Goal: Task Accomplishment & Management: Complete application form

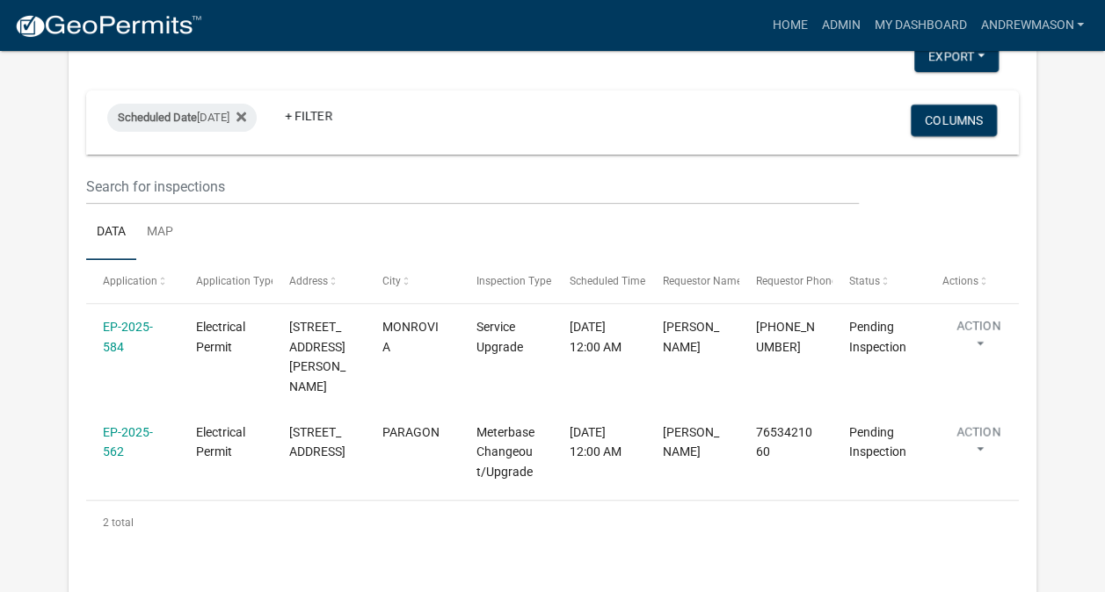
scroll to position [220, 0]
click at [134, 330] on link "EP-2025-584" at bounding box center [128, 337] width 50 height 34
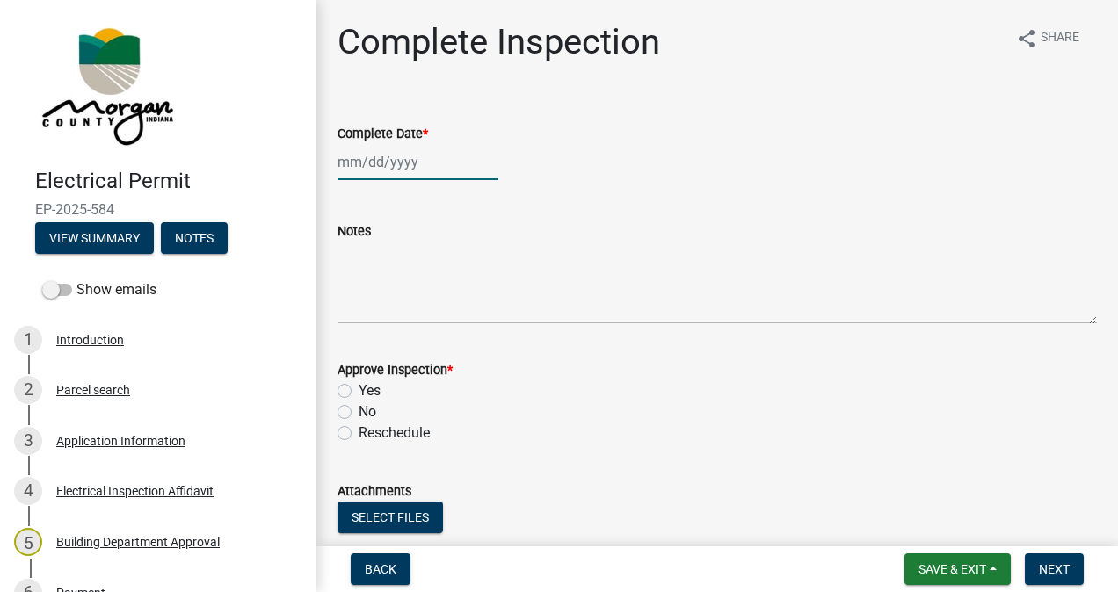
click at [413, 158] on div at bounding box center [417, 162] width 161 height 36
select select "9"
select select "2025"
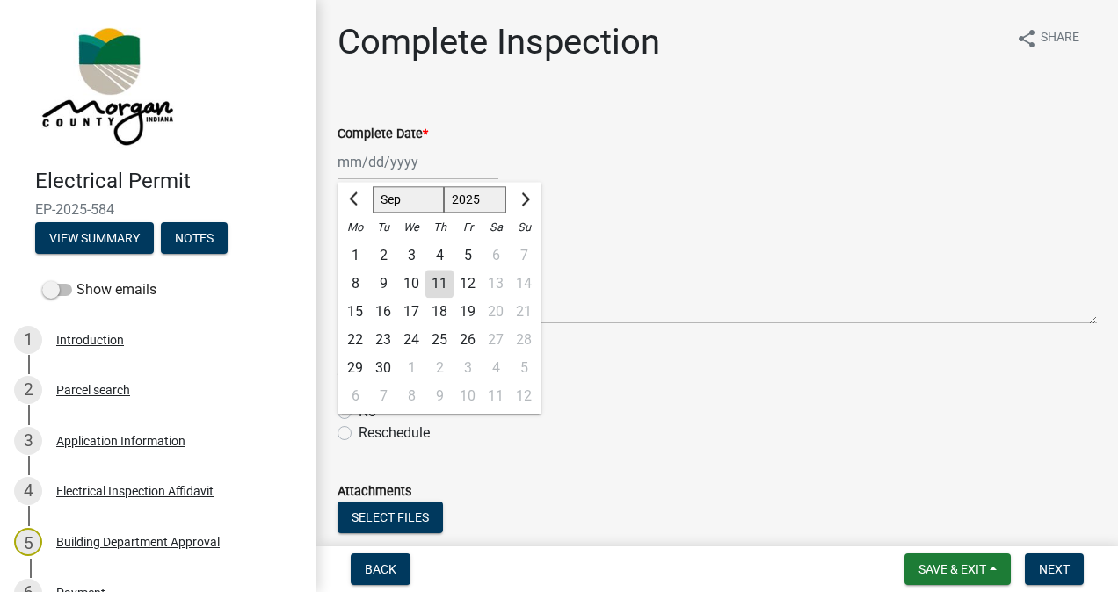
click at [445, 290] on div "11" at bounding box center [439, 284] width 28 height 28
type input "[DATE]"
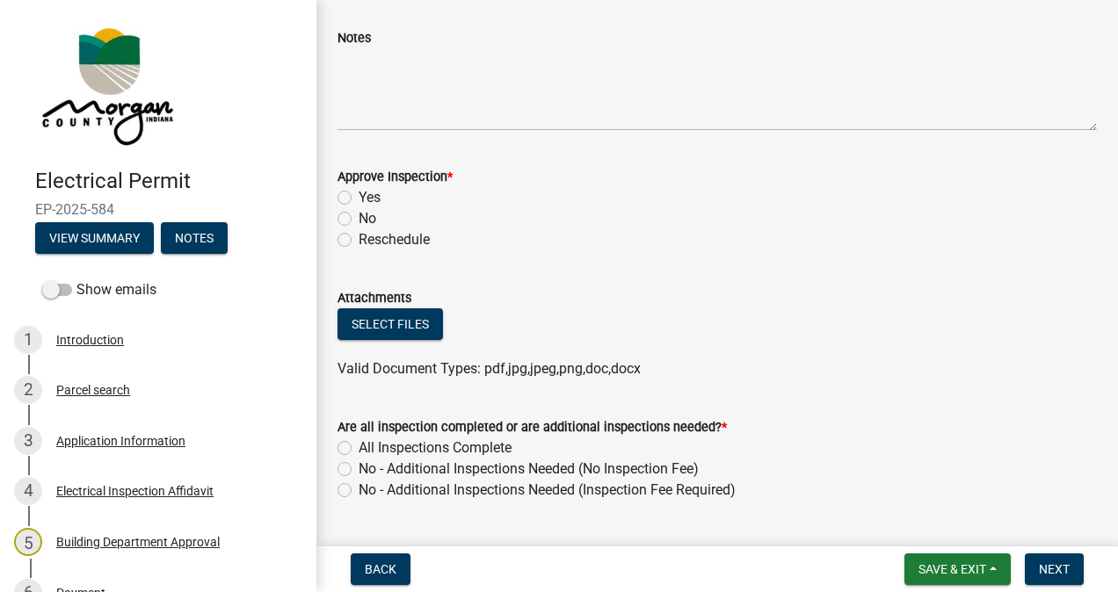
scroll to position [221, 0]
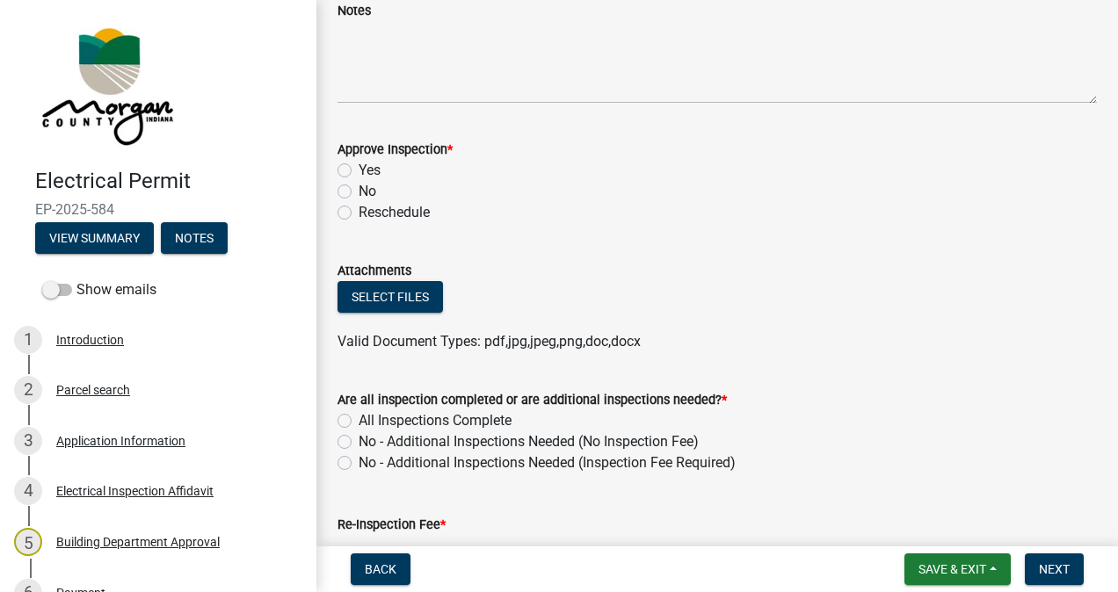
click at [359, 168] on label "Yes" at bounding box center [370, 170] width 22 height 21
click at [359, 168] on input "Yes" at bounding box center [364, 165] width 11 height 11
radio input "true"
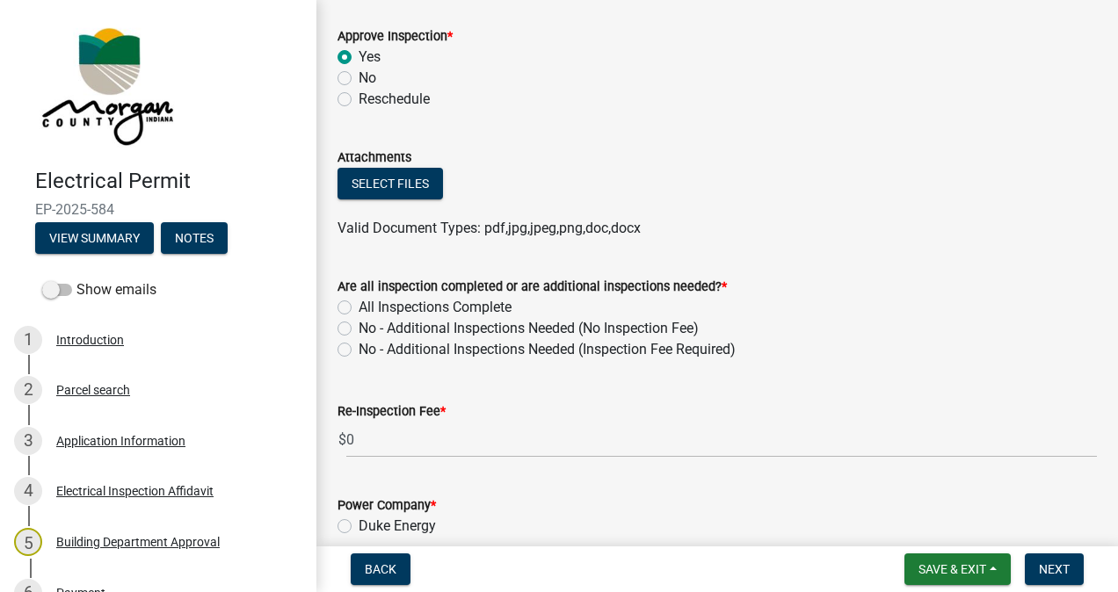
scroll to position [411, 0]
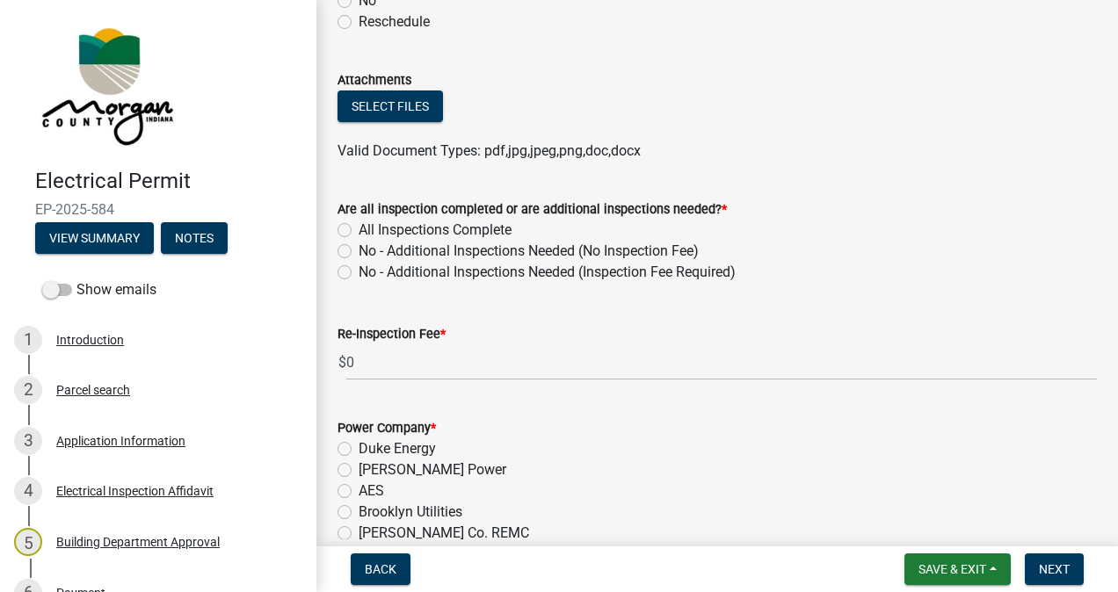
click at [359, 229] on label "All Inspections Complete" at bounding box center [435, 230] width 153 height 21
click at [359, 229] on input "All Inspections Complete" at bounding box center [364, 225] width 11 height 11
radio input "true"
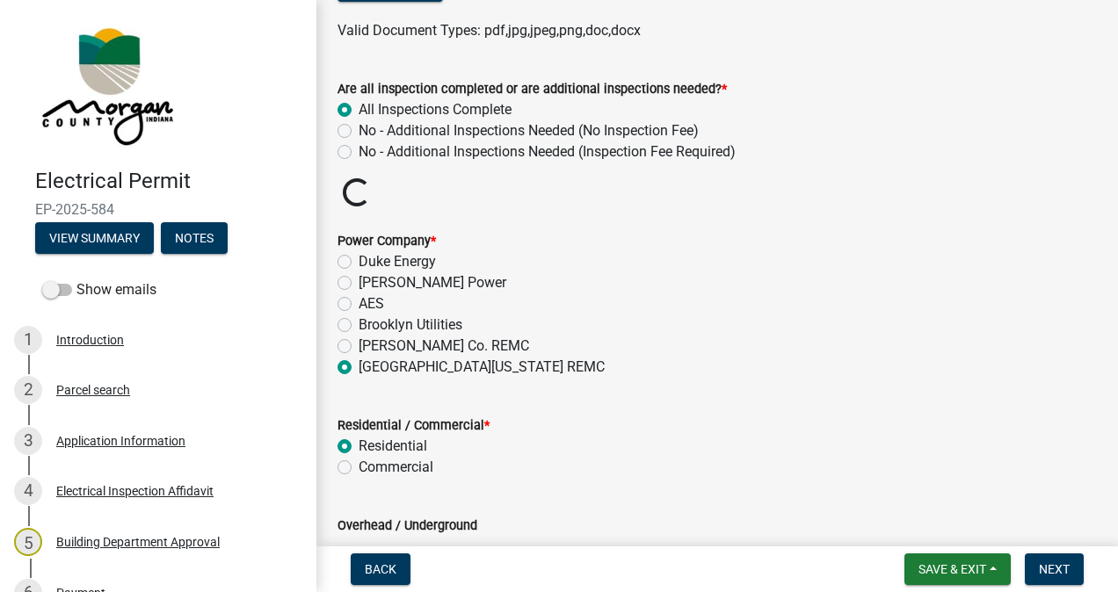
scroll to position [654, 0]
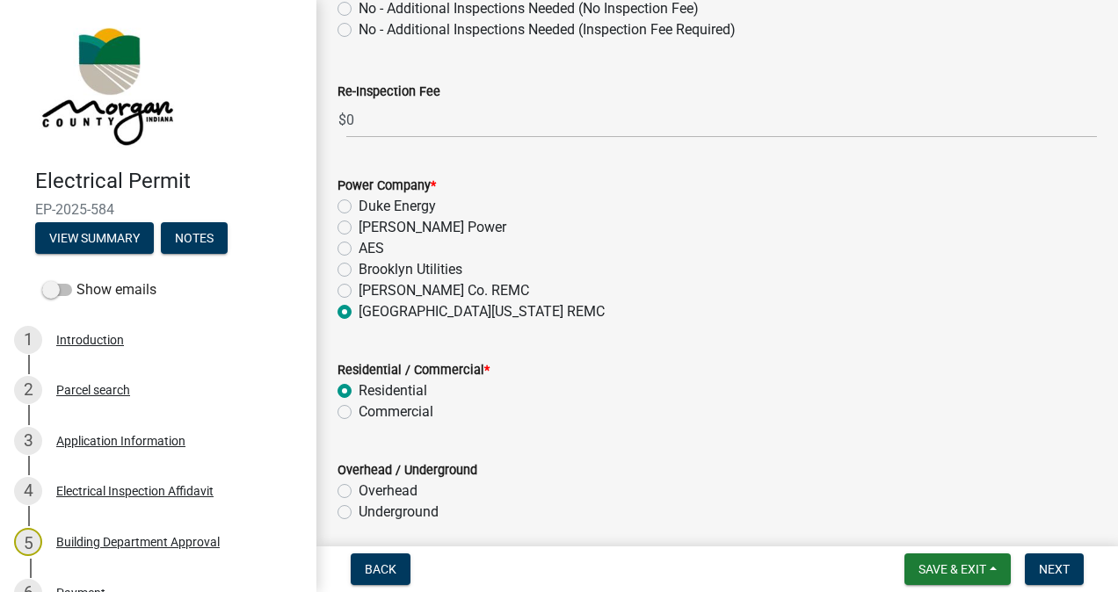
click at [359, 487] on label "Overhead" at bounding box center [388, 491] width 59 height 21
click at [359, 487] on input "Overhead" at bounding box center [364, 486] width 11 height 11
radio input "true"
click at [1044, 569] on span "Next" at bounding box center [1054, 569] width 31 height 14
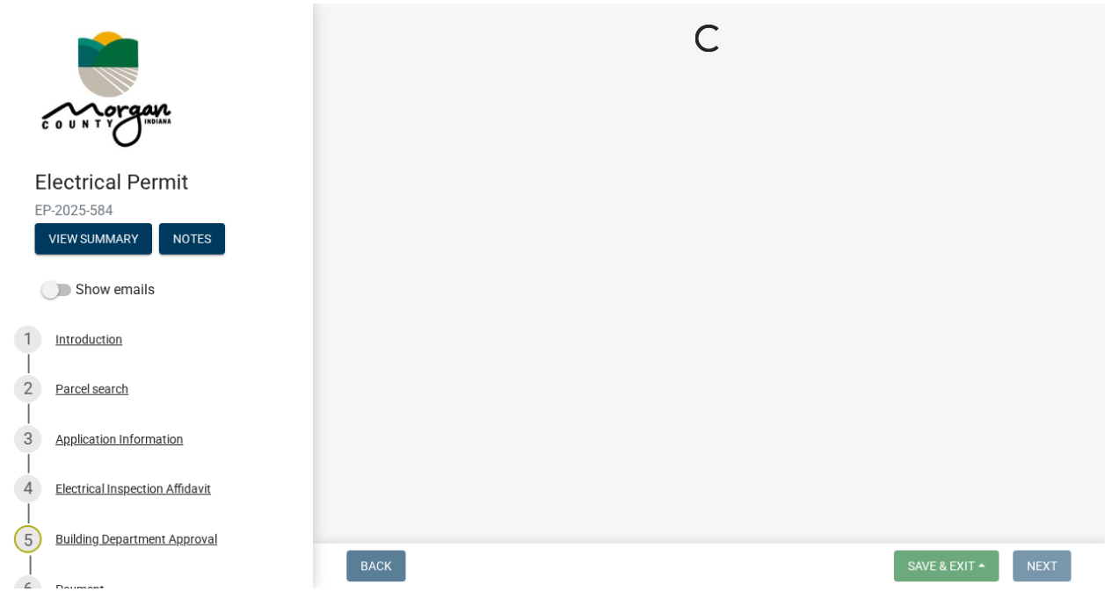
scroll to position [0, 0]
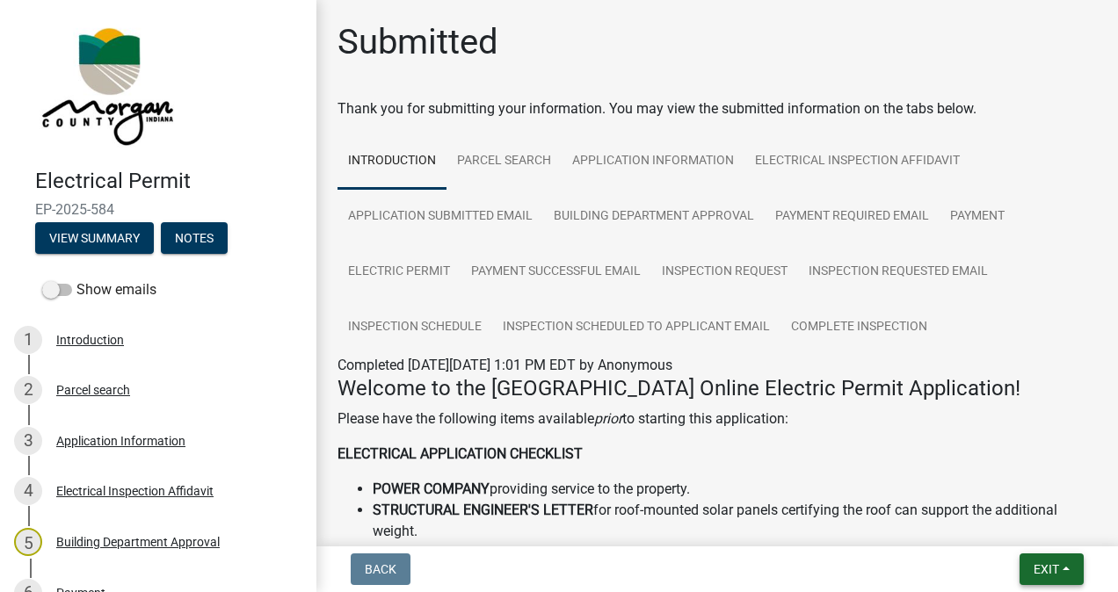
click at [1028, 576] on button "Exit" at bounding box center [1051, 570] width 64 height 32
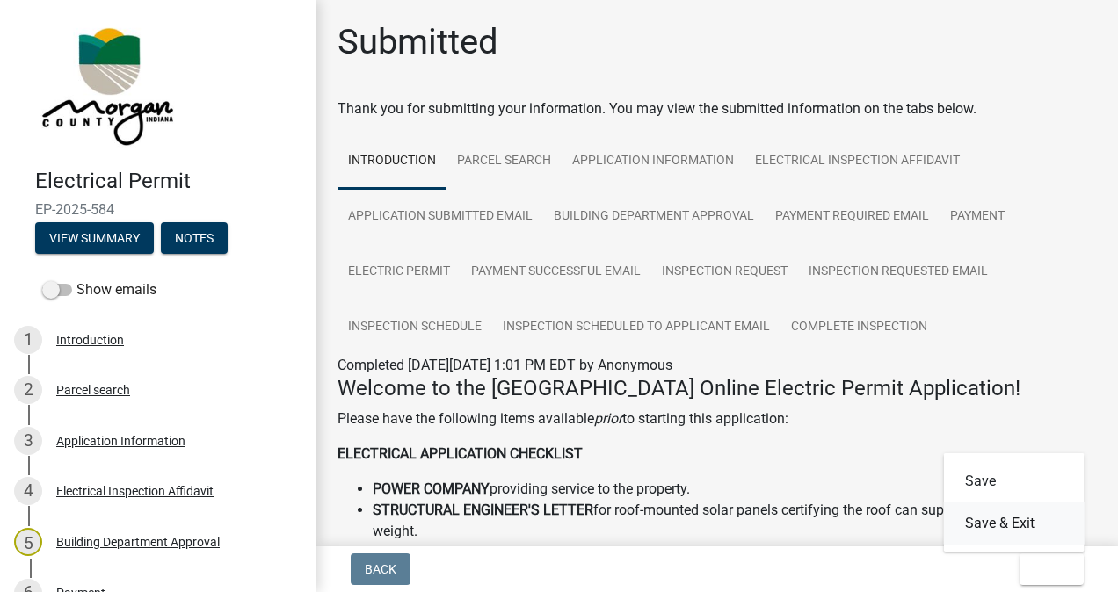
click at [1005, 526] on button "Save & Exit" at bounding box center [1014, 524] width 141 height 42
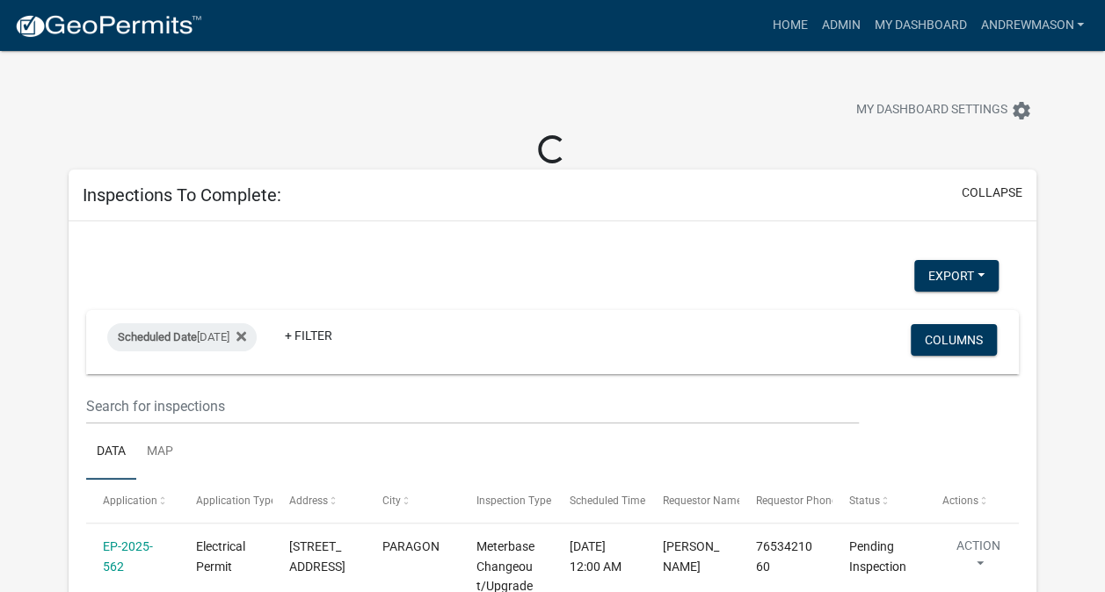
select select "3: 100"
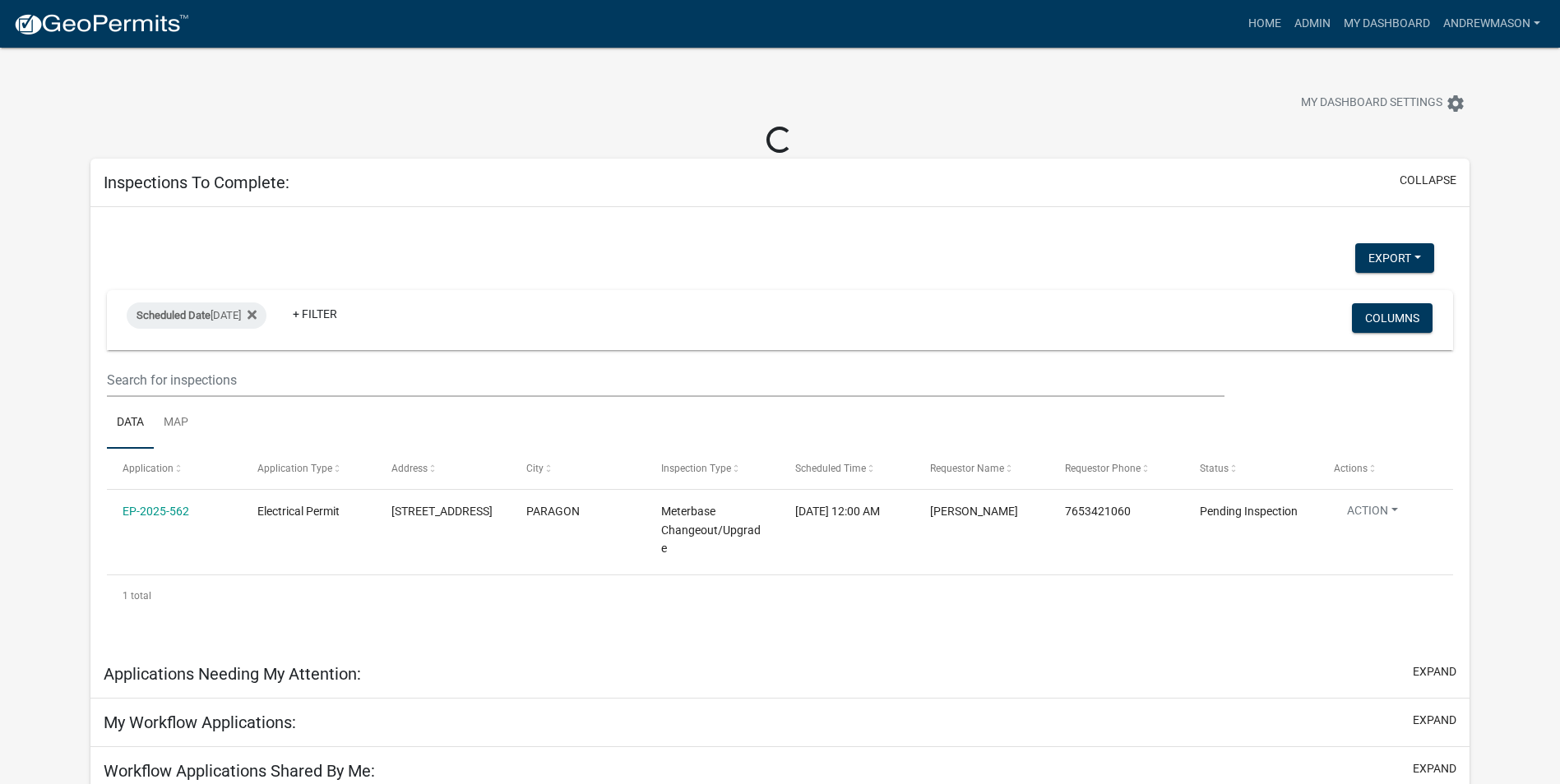
select select "3: 100"
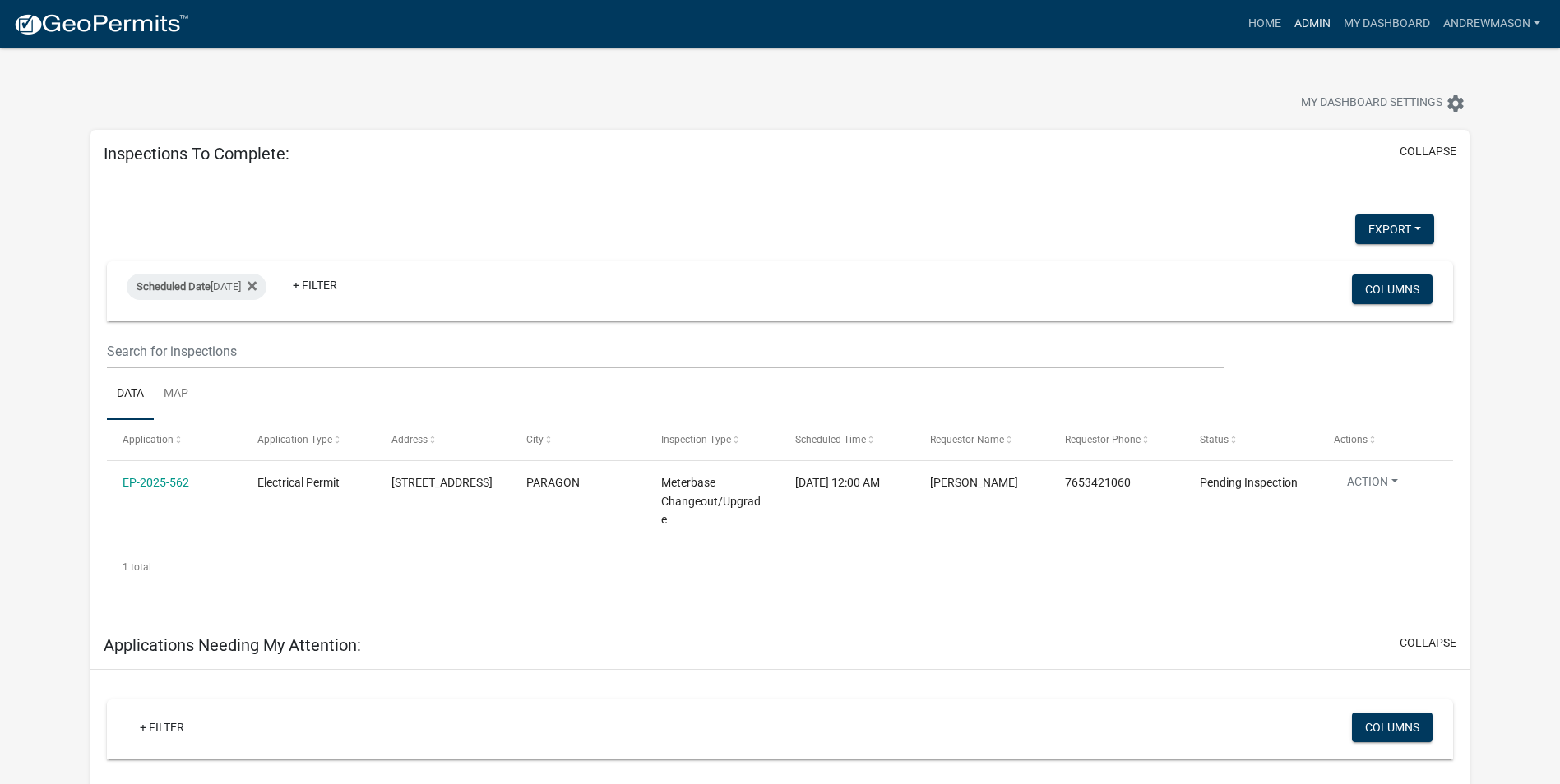
click at [1312, 27] on link "Admin" at bounding box center [1312, 23] width 50 height 31
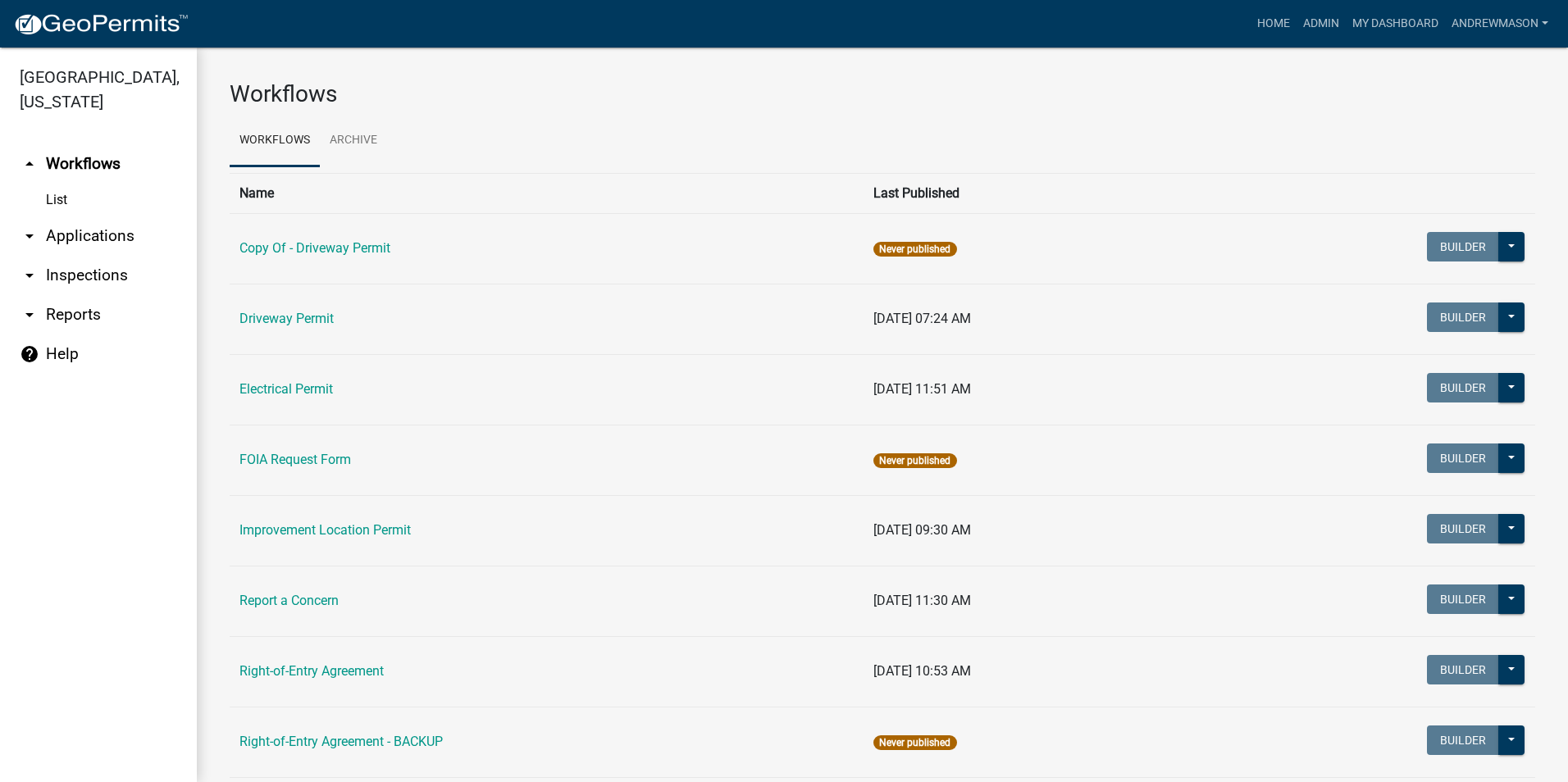
click at [102, 233] on link "arrow_drop_down Applications" at bounding box center [98, 236] width 197 height 39
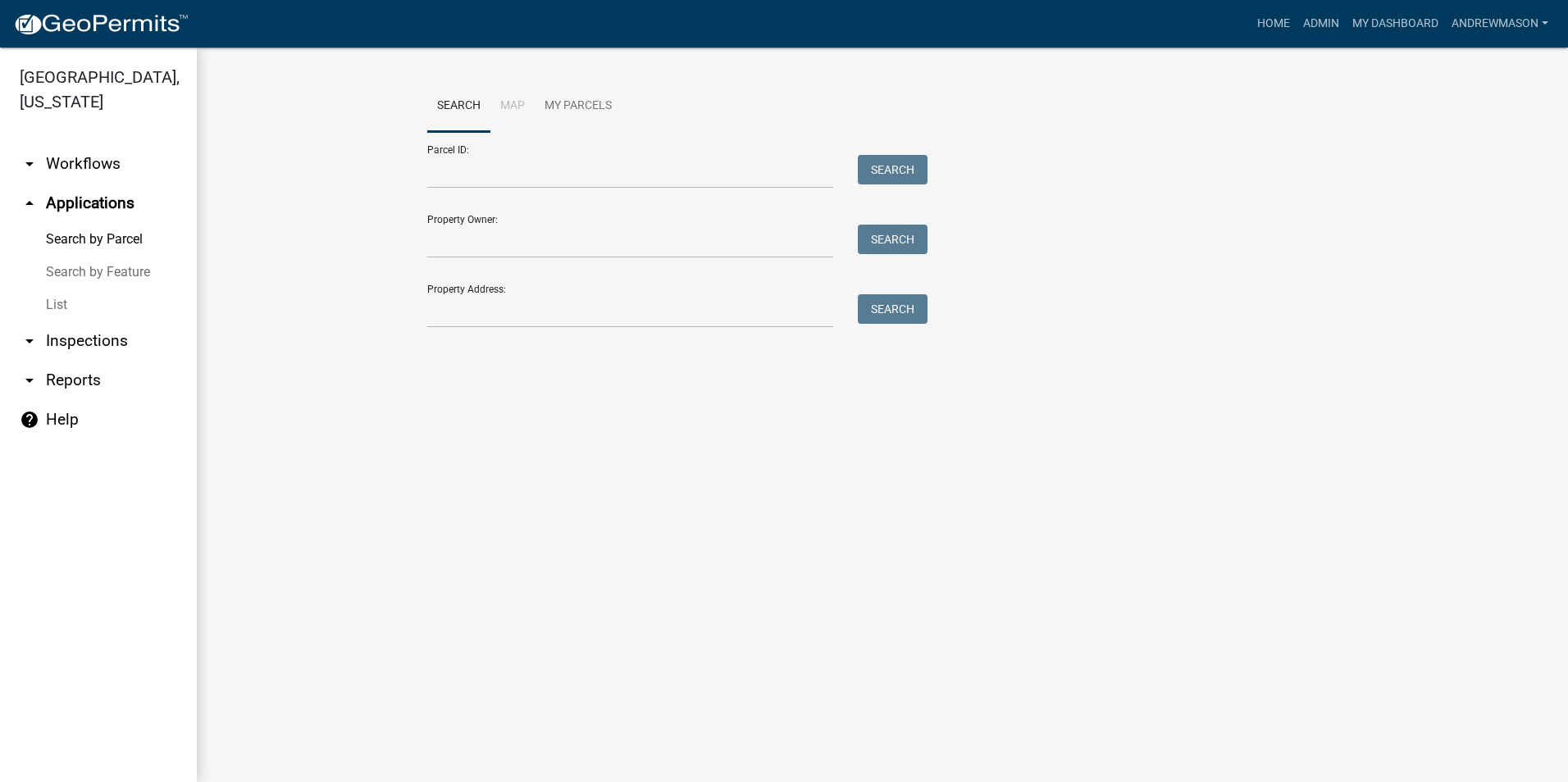
click at [64, 301] on link "List" at bounding box center [98, 304] width 197 height 33
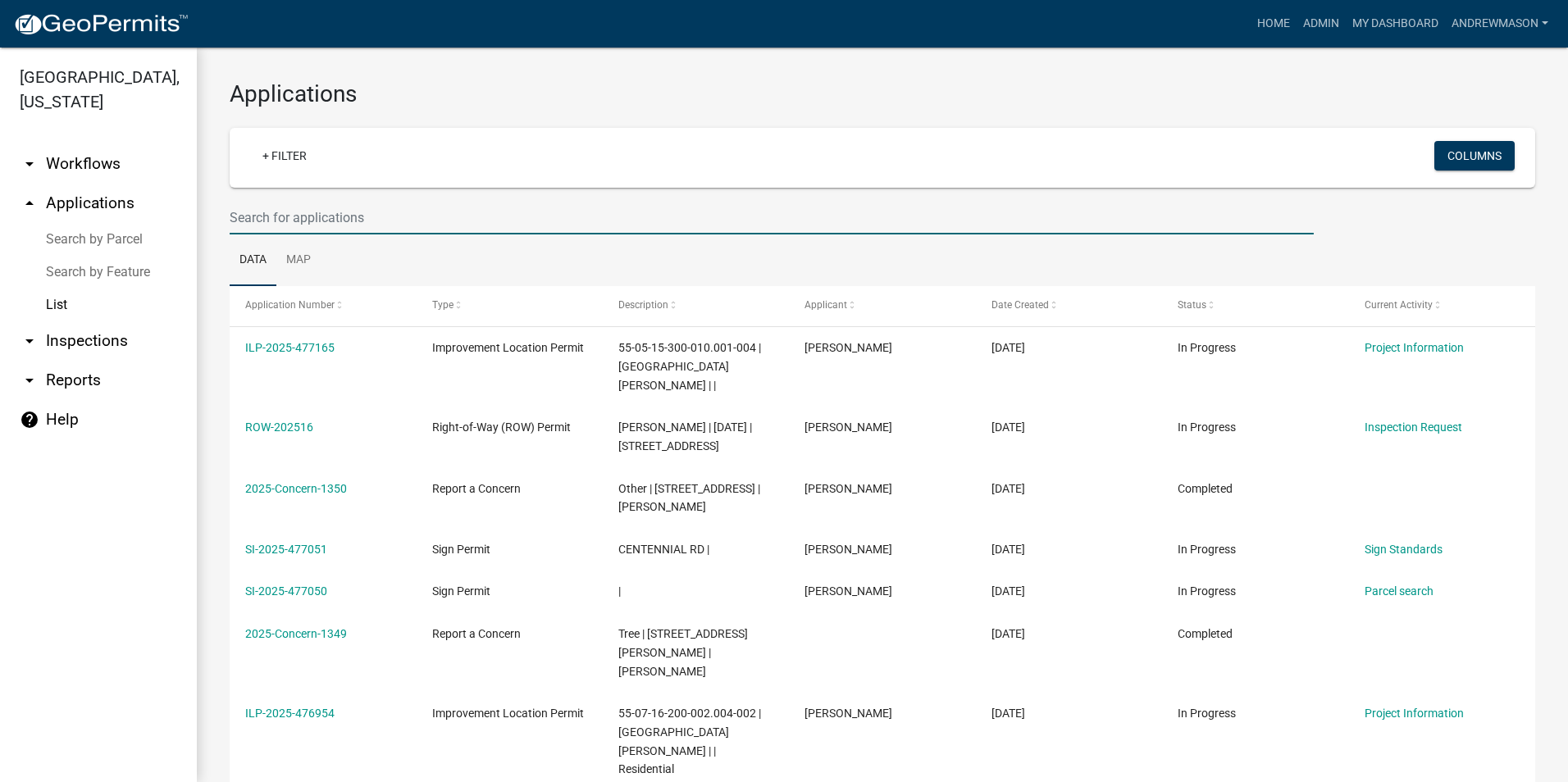
click at [260, 215] on input "text" at bounding box center [772, 217] width 1085 height 34
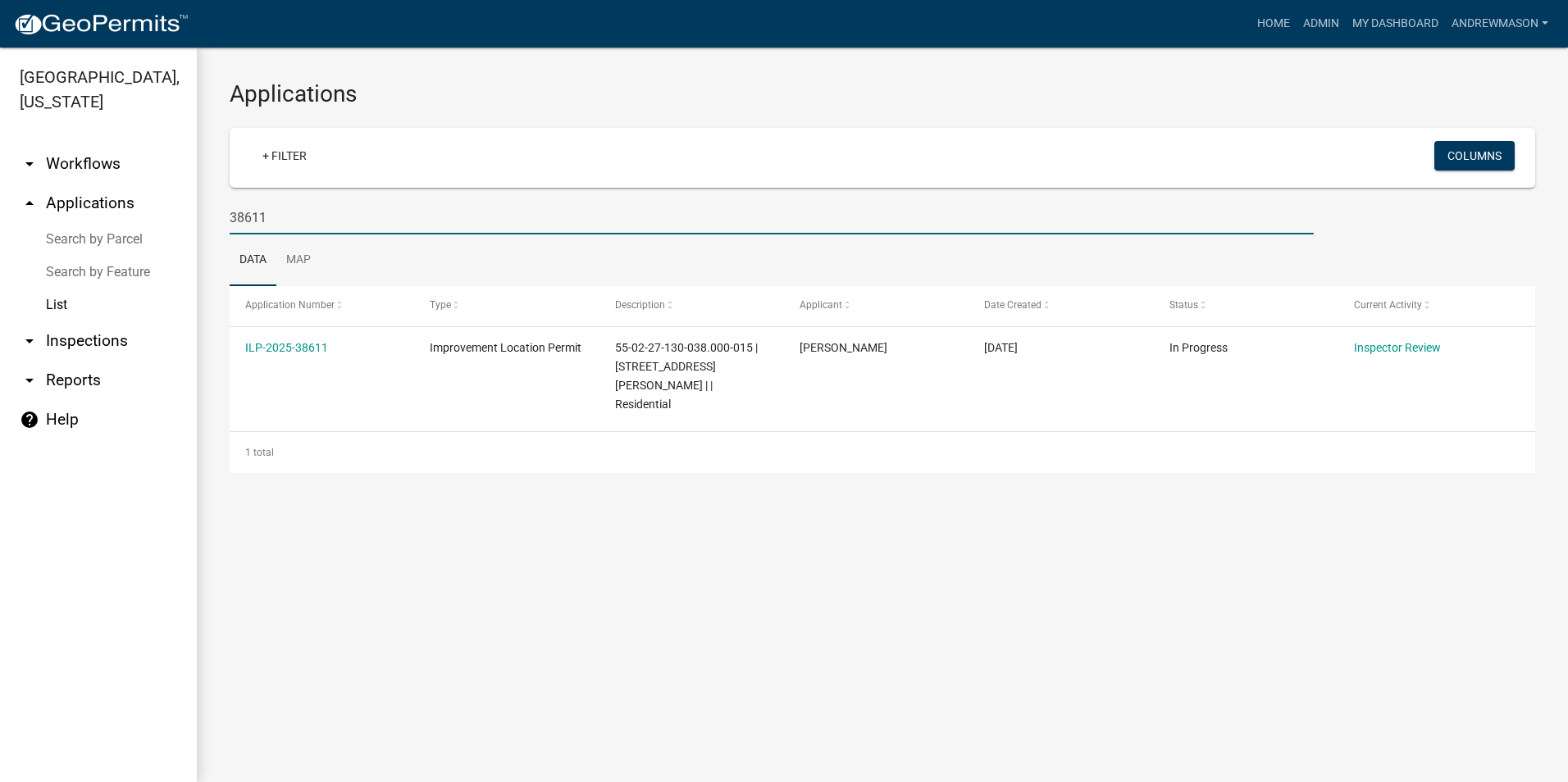
type input "38611"
click at [299, 350] on link "ILP-2025-38611" at bounding box center [287, 348] width 83 height 13
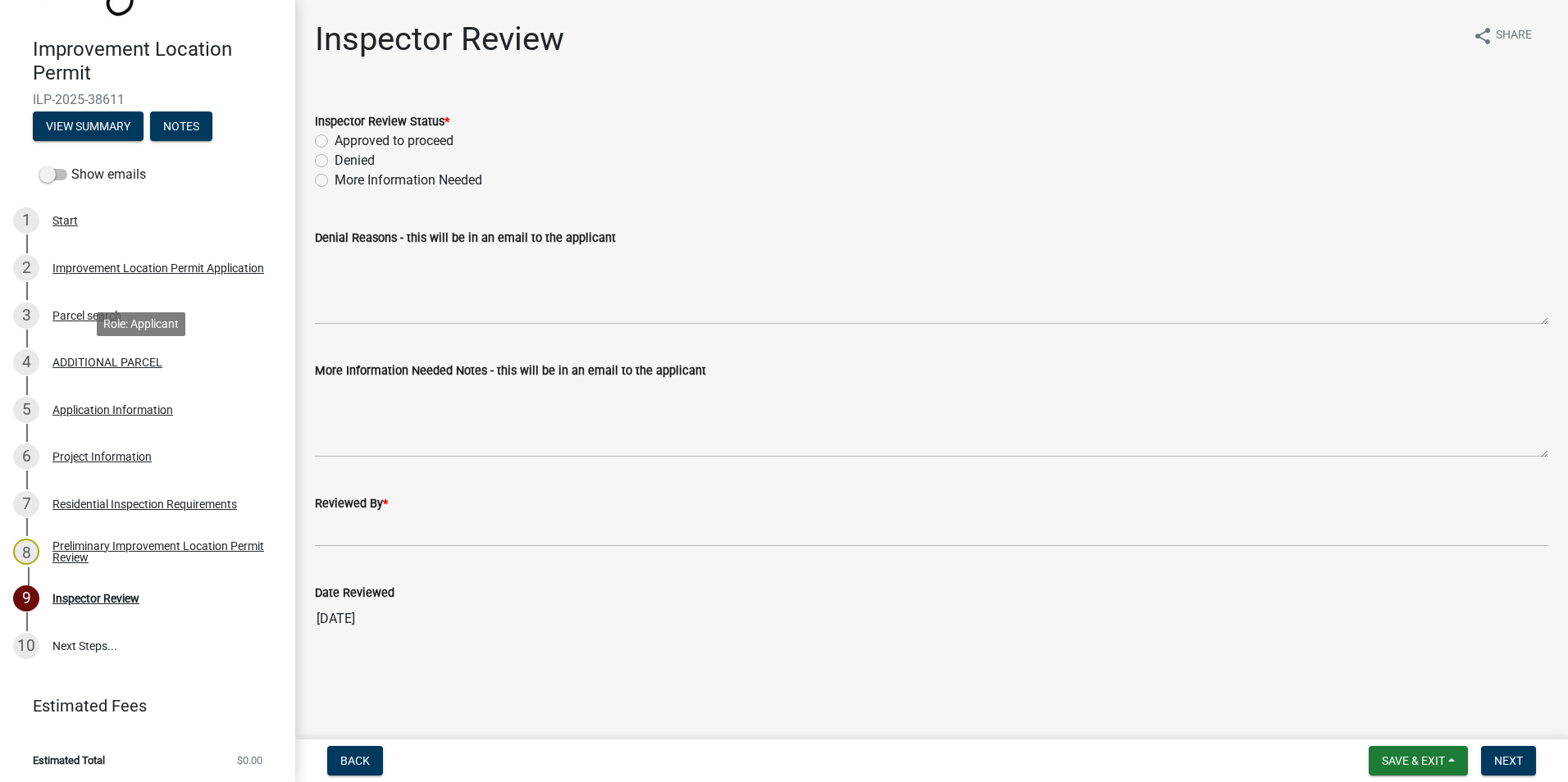
scroll to position [123, 0]
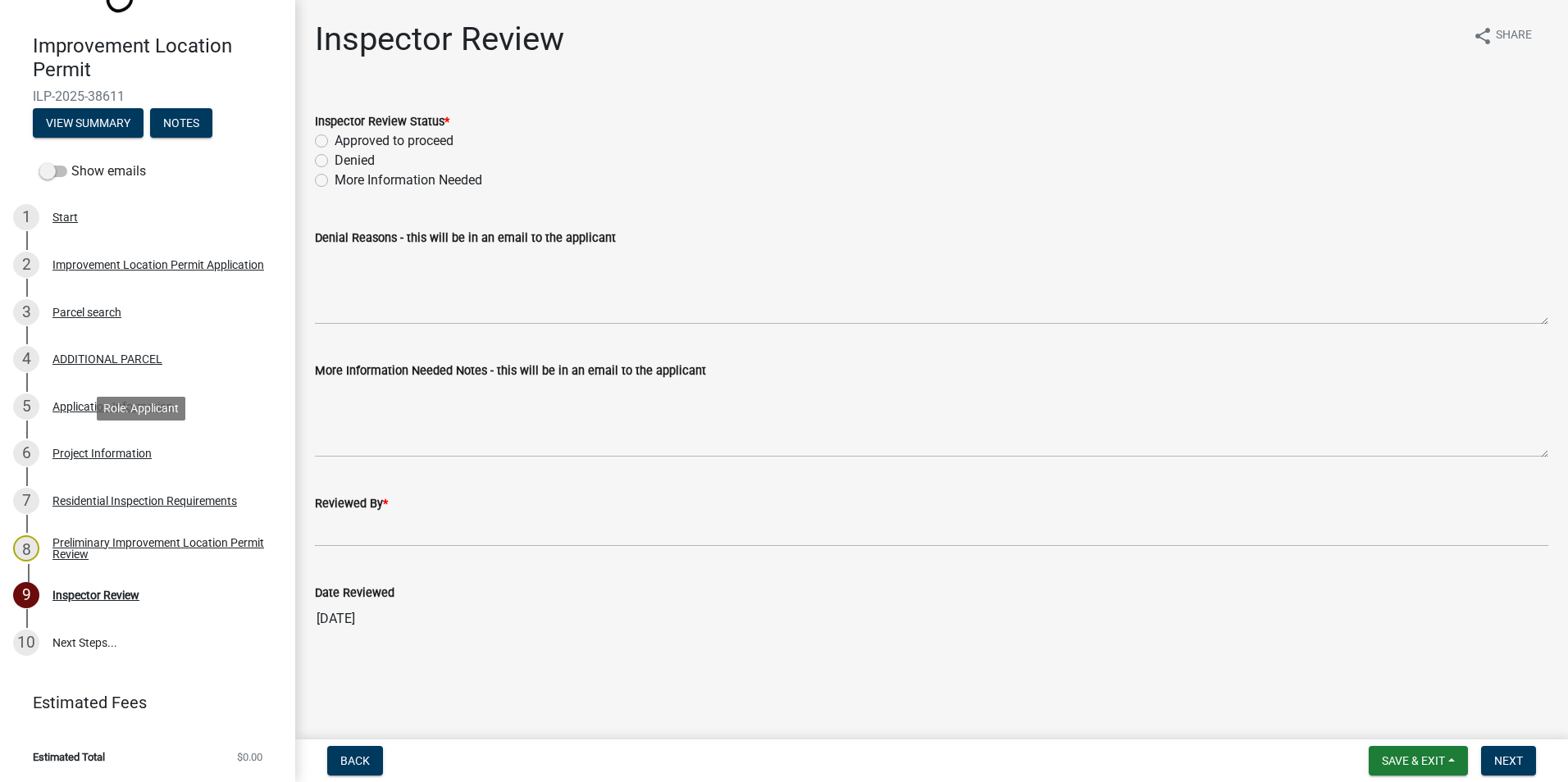
click at [110, 449] on div "Project Information" at bounding box center [102, 454] width 99 height 11
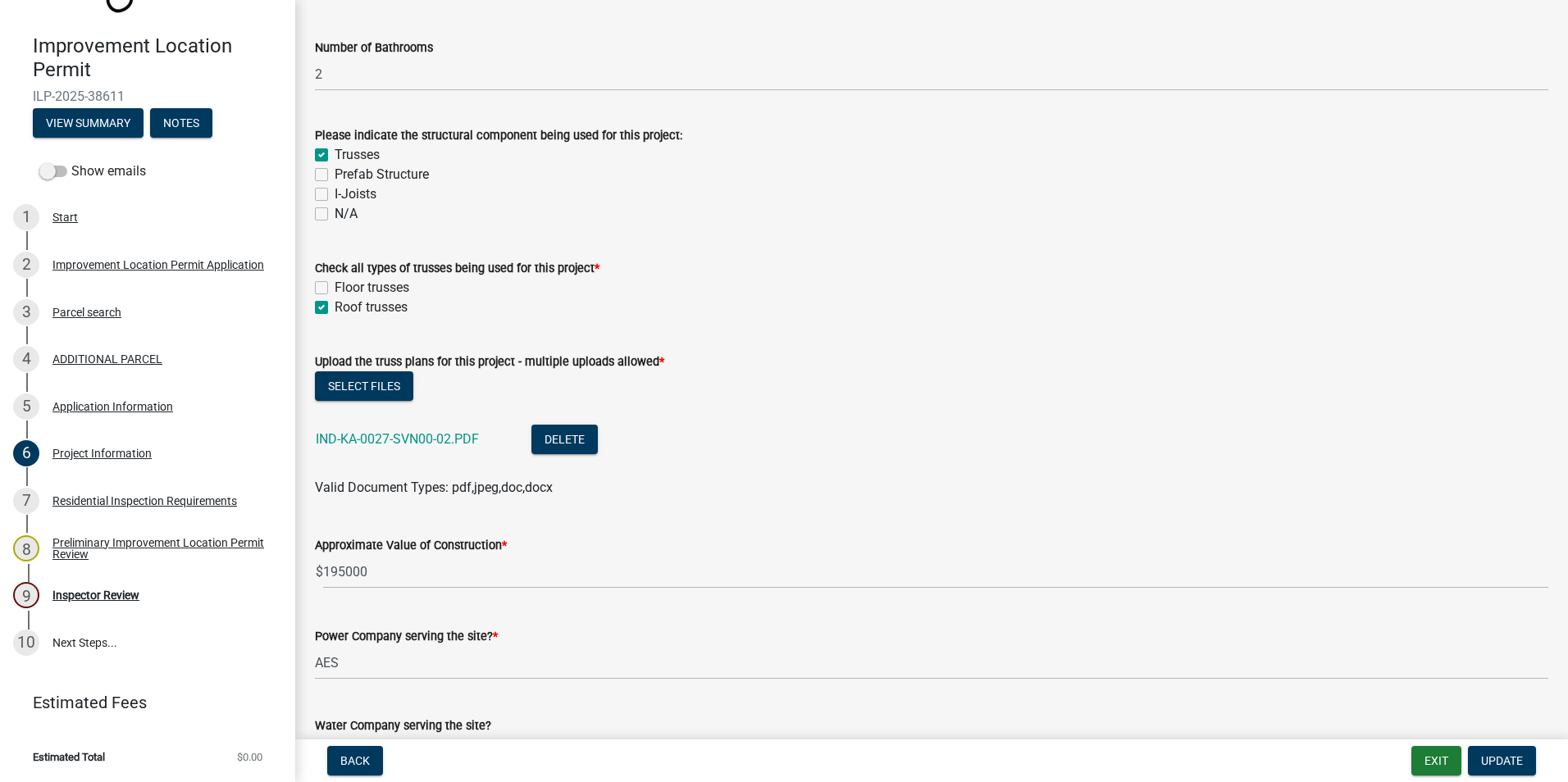
scroll to position [1804, 0]
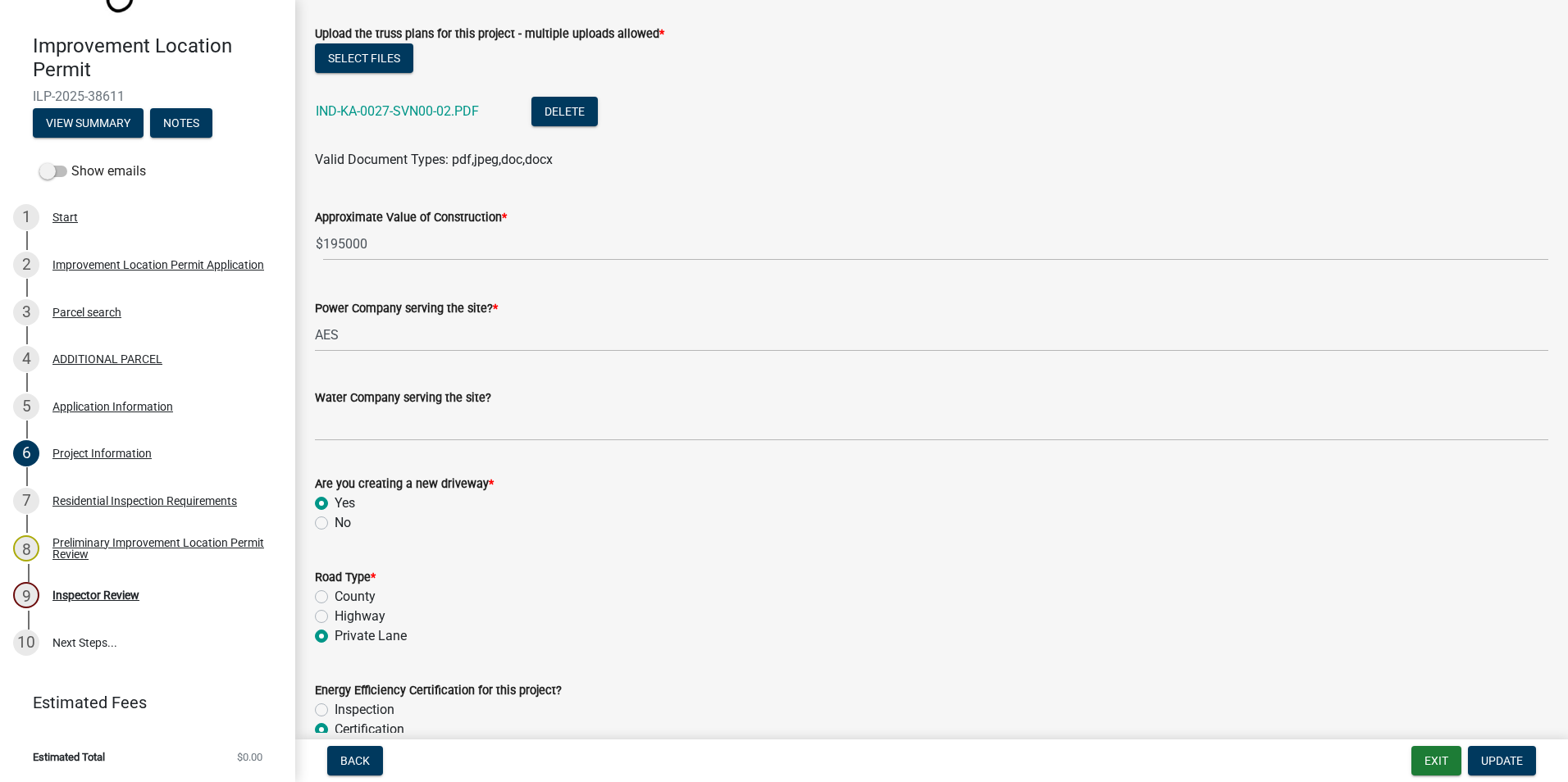
click at [442, 110] on link "IND-KA-0027-SVN00-02.PDF" at bounding box center [397, 111] width 163 height 16
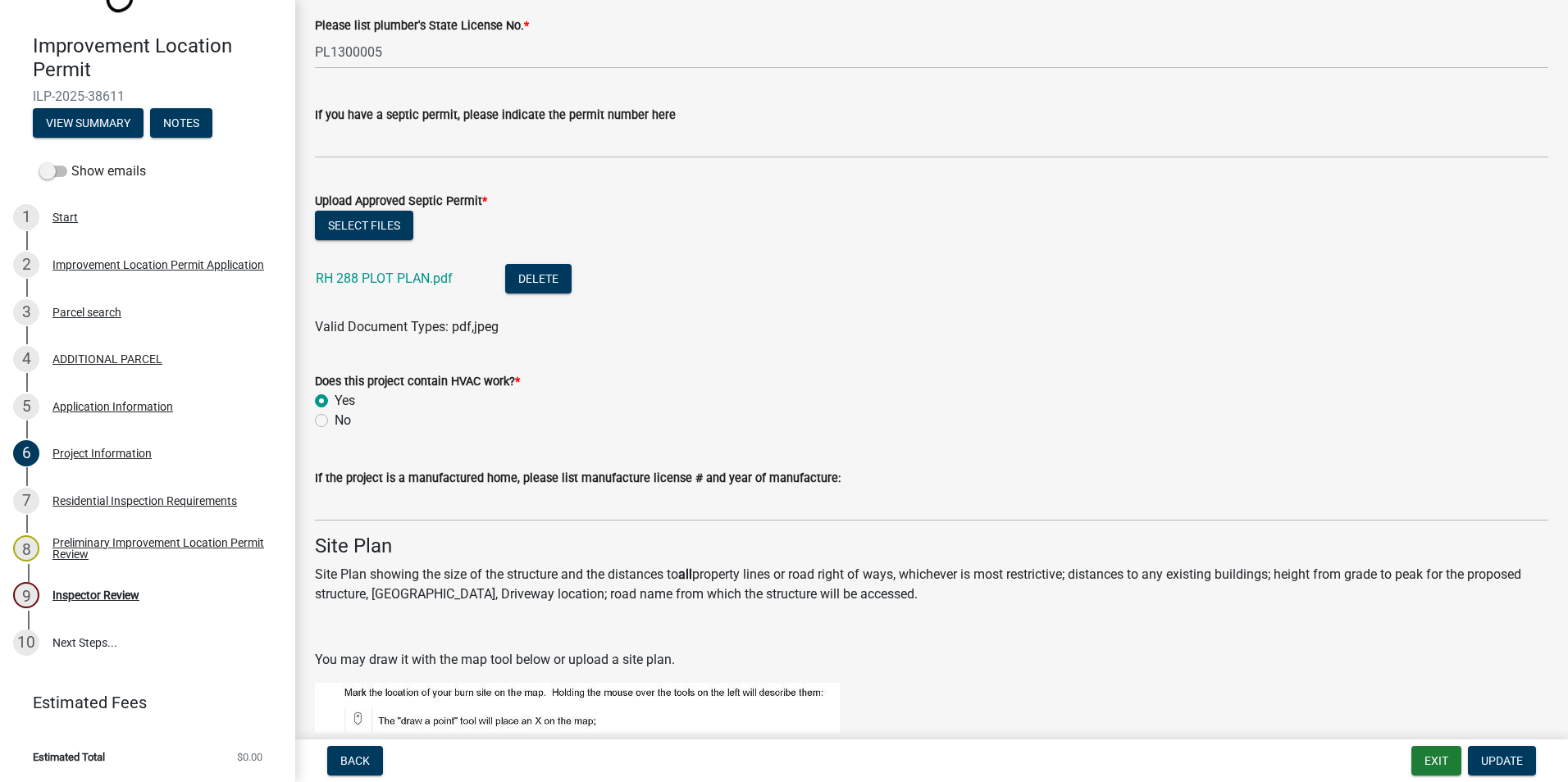
scroll to position [2870, 0]
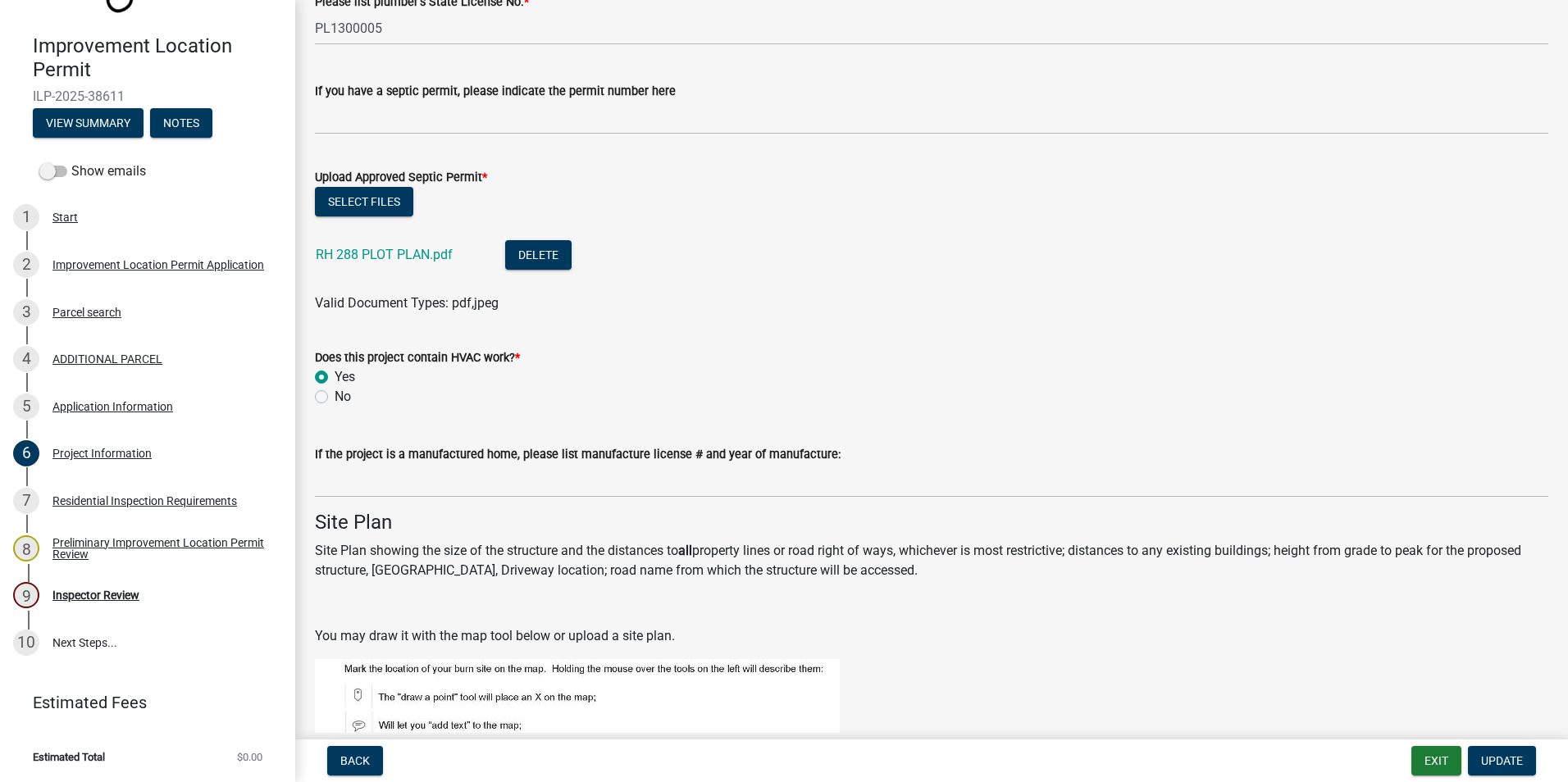
click at [428, 251] on link "RH 288 PLOT PLAN.pdf" at bounding box center [384, 255] width 137 height 16
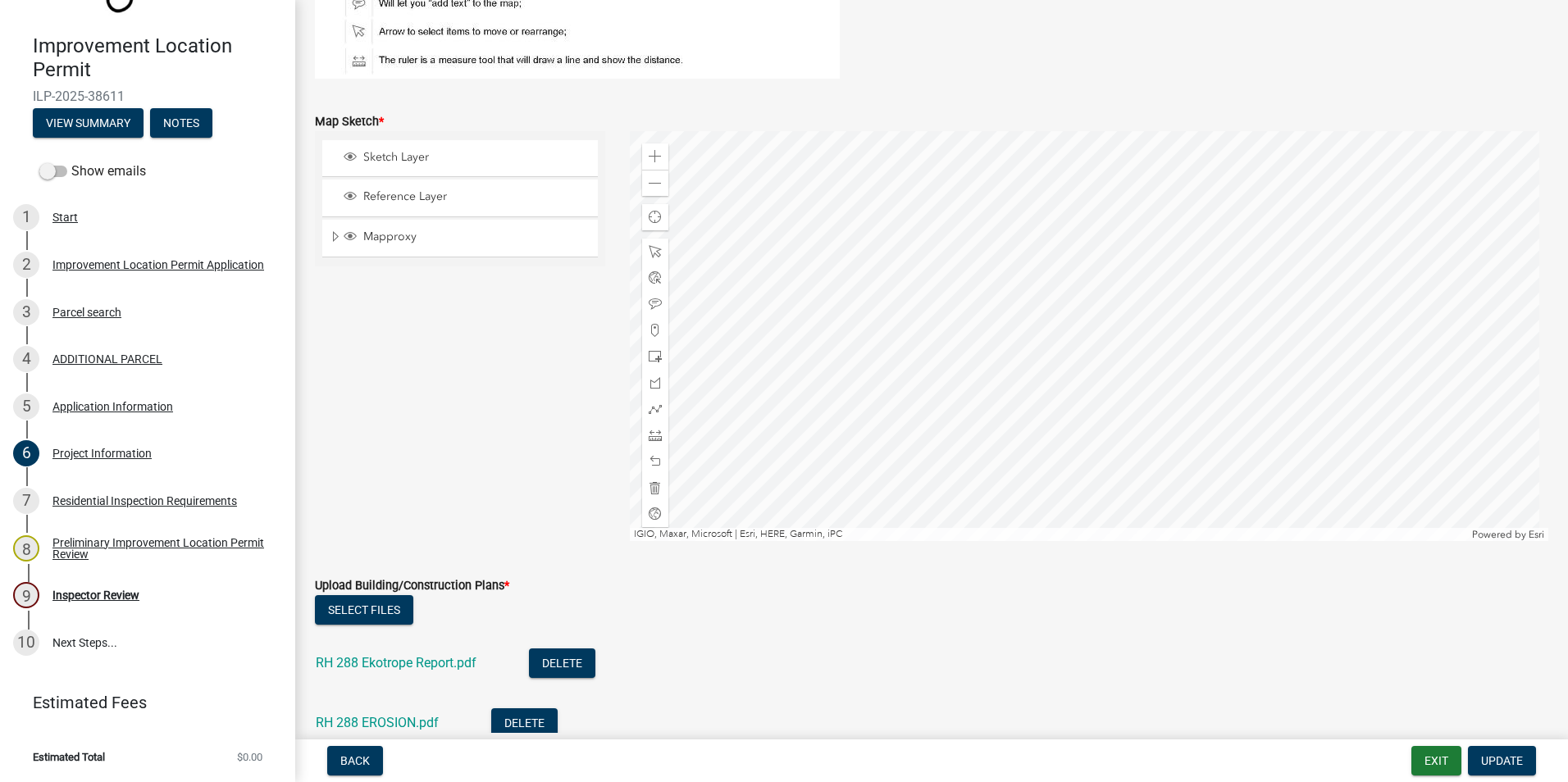
scroll to position [3691, 0]
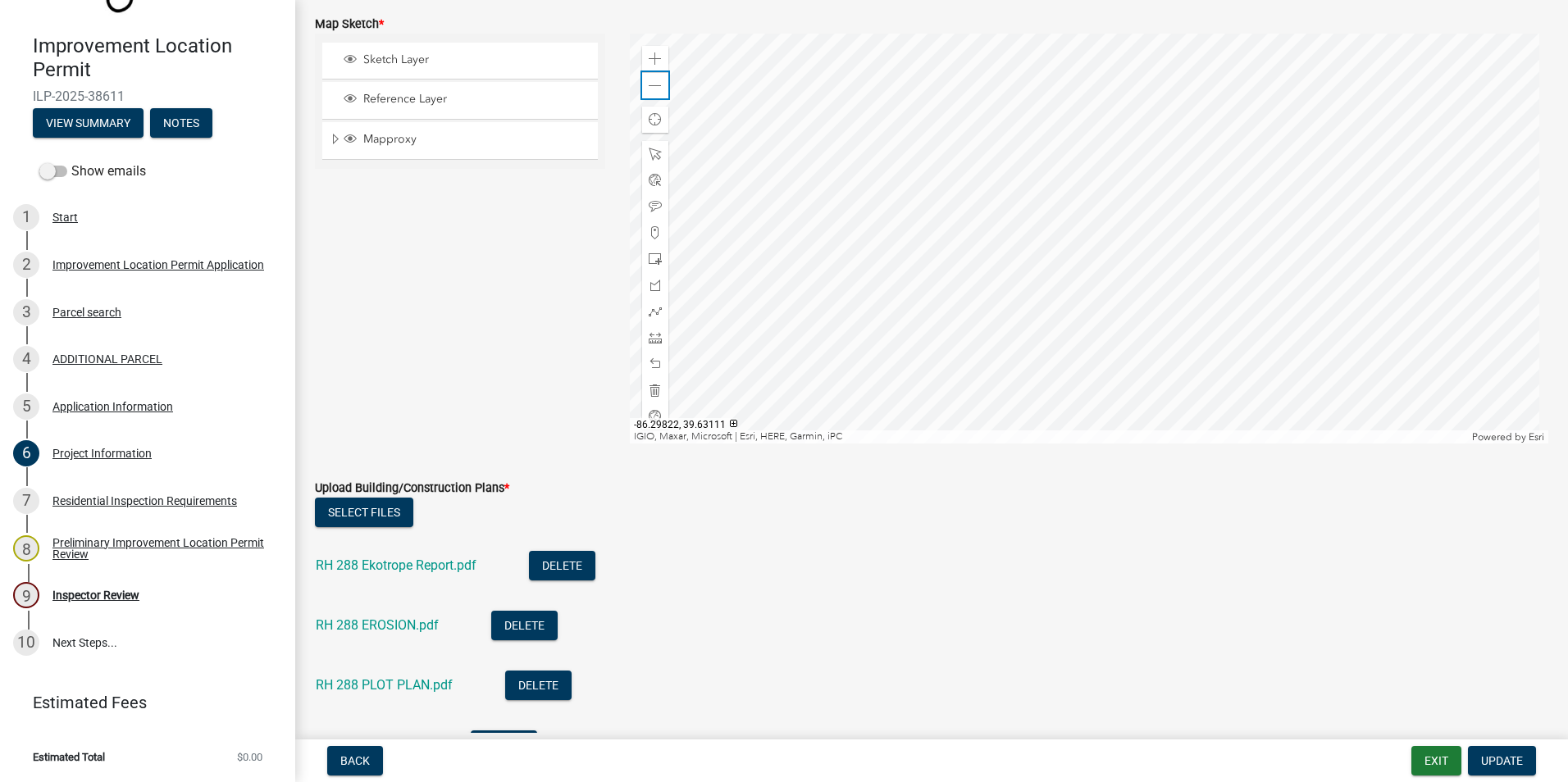
click at [659, 83] on div "Zoom out" at bounding box center [655, 85] width 26 height 26
click at [658, 83] on span at bounding box center [655, 86] width 13 height 13
click at [656, 83] on span at bounding box center [655, 86] width 13 height 13
click at [383, 561] on link "RH 288 Ekotrope Report.pdf" at bounding box center [396, 566] width 161 height 16
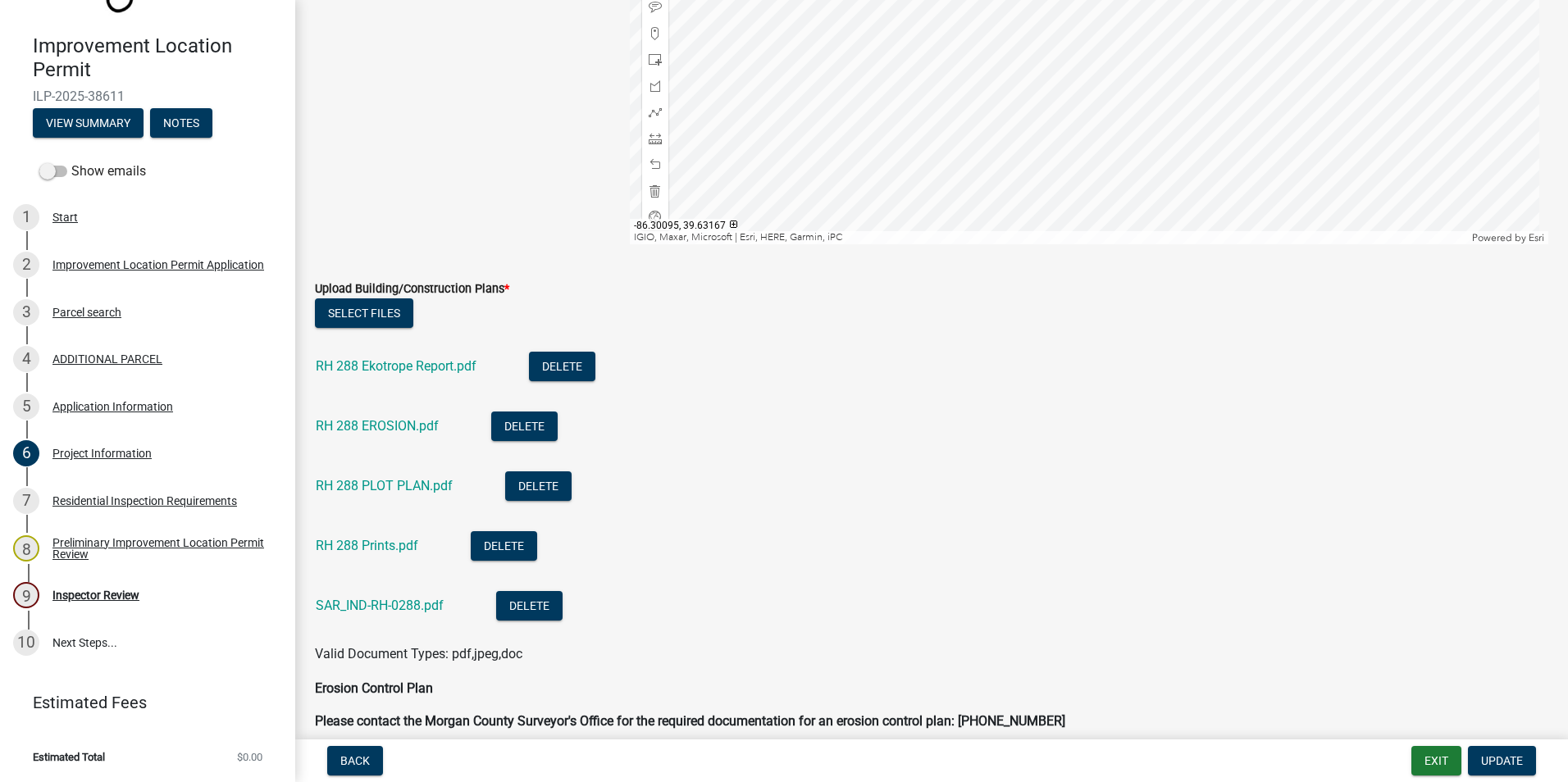
scroll to position [3936, 0]
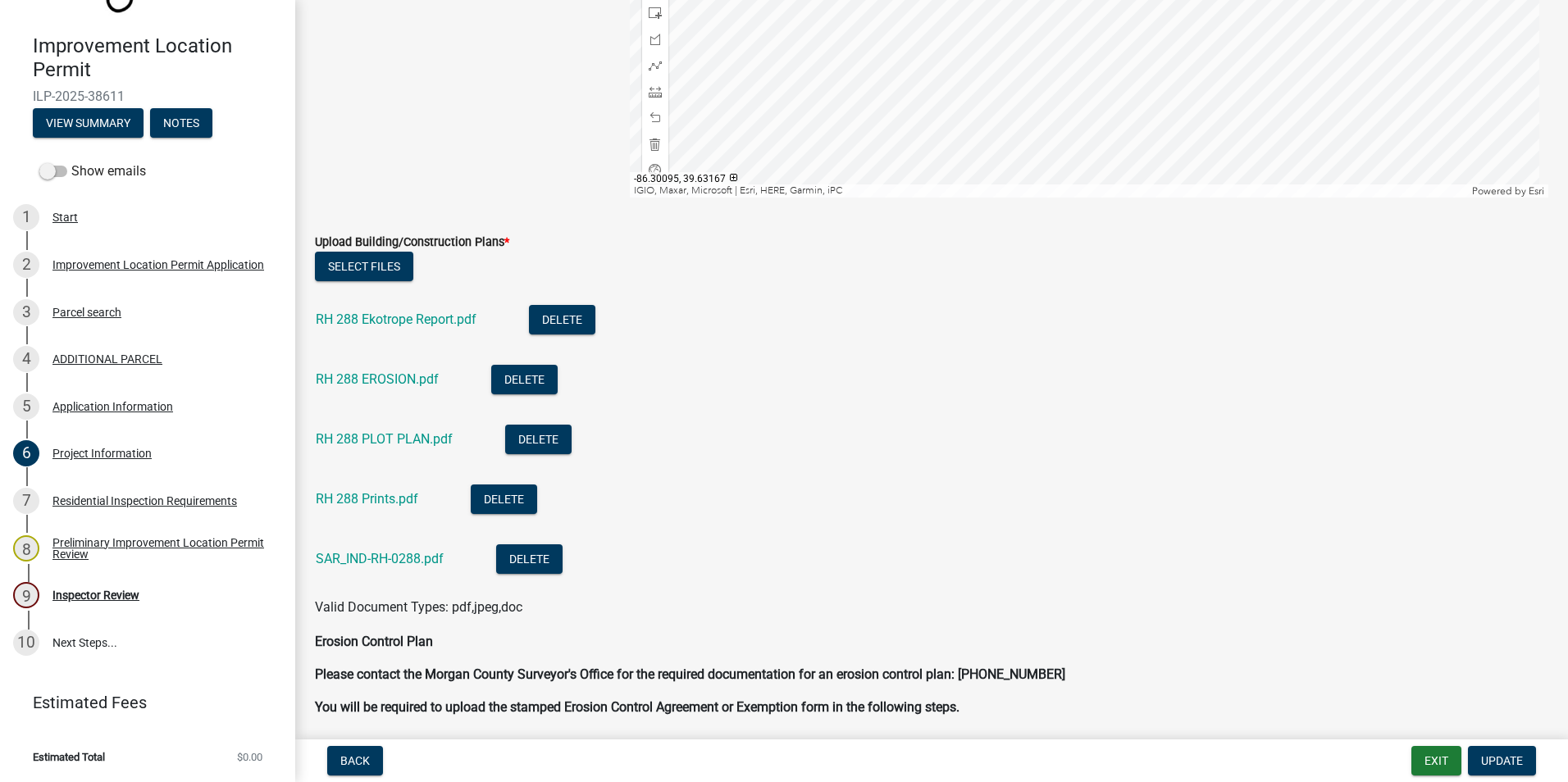
click at [385, 377] on link "RH 288 EROSION.pdf" at bounding box center [377, 379] width 123 height 16
click at [379, 434] on link "RH 288 PLOT PLAN.pdf" at bounding box center [384, 439] width 137 height 16
click at [379, 498] on link "RH 288 Prints.pdf" at bounding box center [367, 498] width 103 height 16
click at [395, 561] on link "SAR_IND-RH-0288.pdf" at bounding box center [379, 559] width 128 height 16
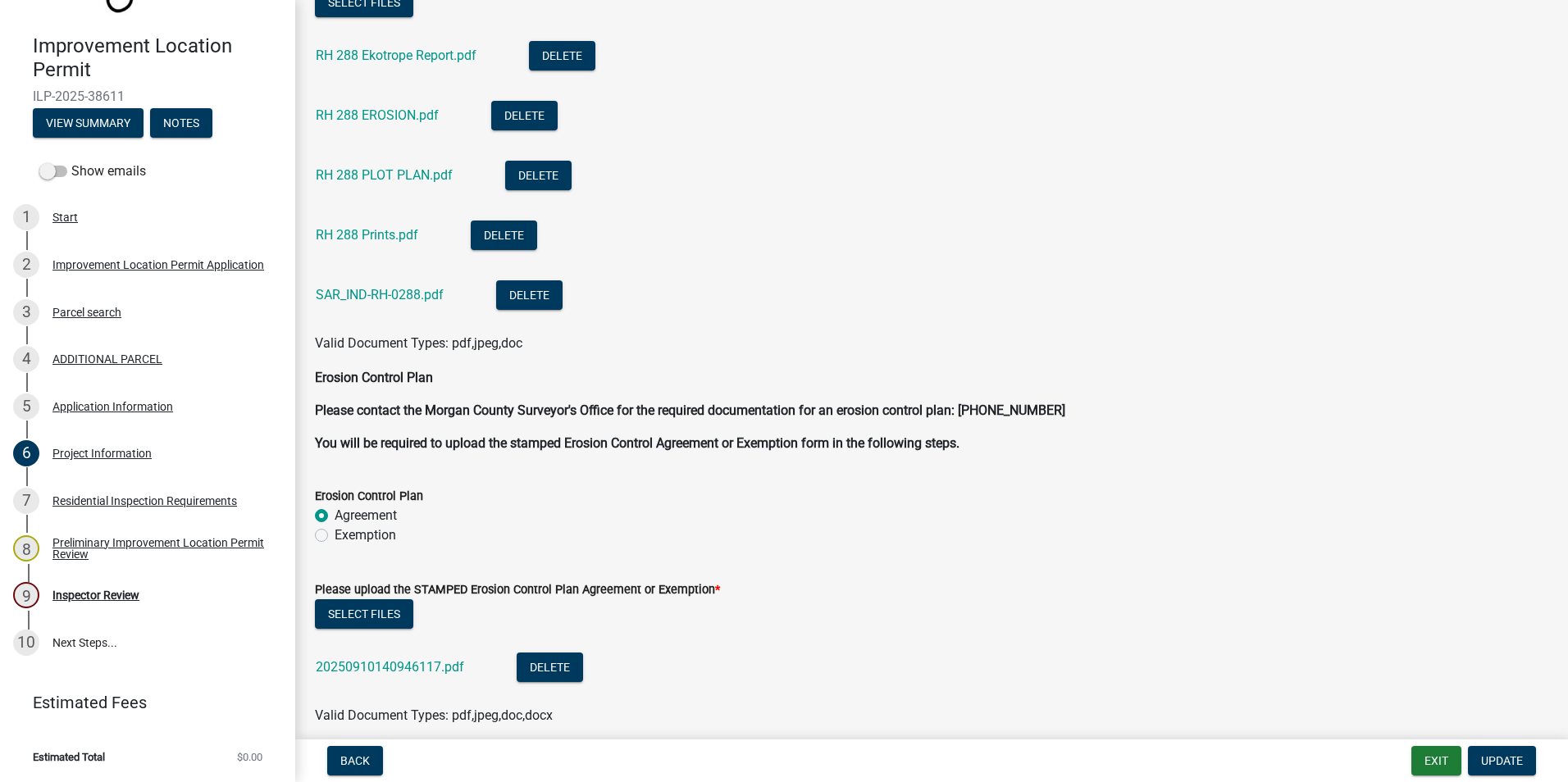
scroll to position [4305, 0]
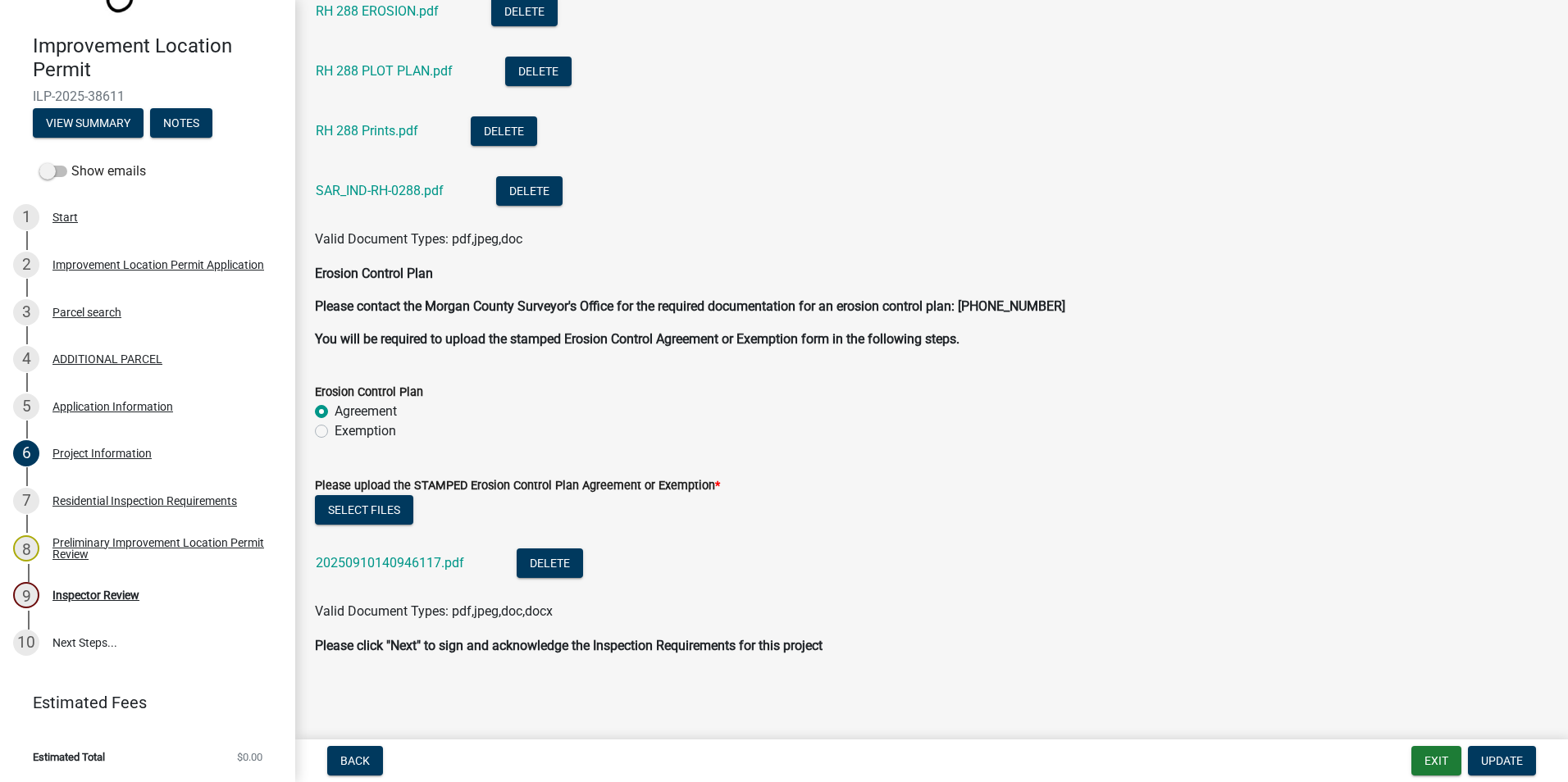
click at [372, 565] on link "20250910140946117.pdf" at bounding box center [389, 563] width 148 height 16
click at [124, 592] on div "Inspector Review" at bounding box center [95, 595] width 87 height 11
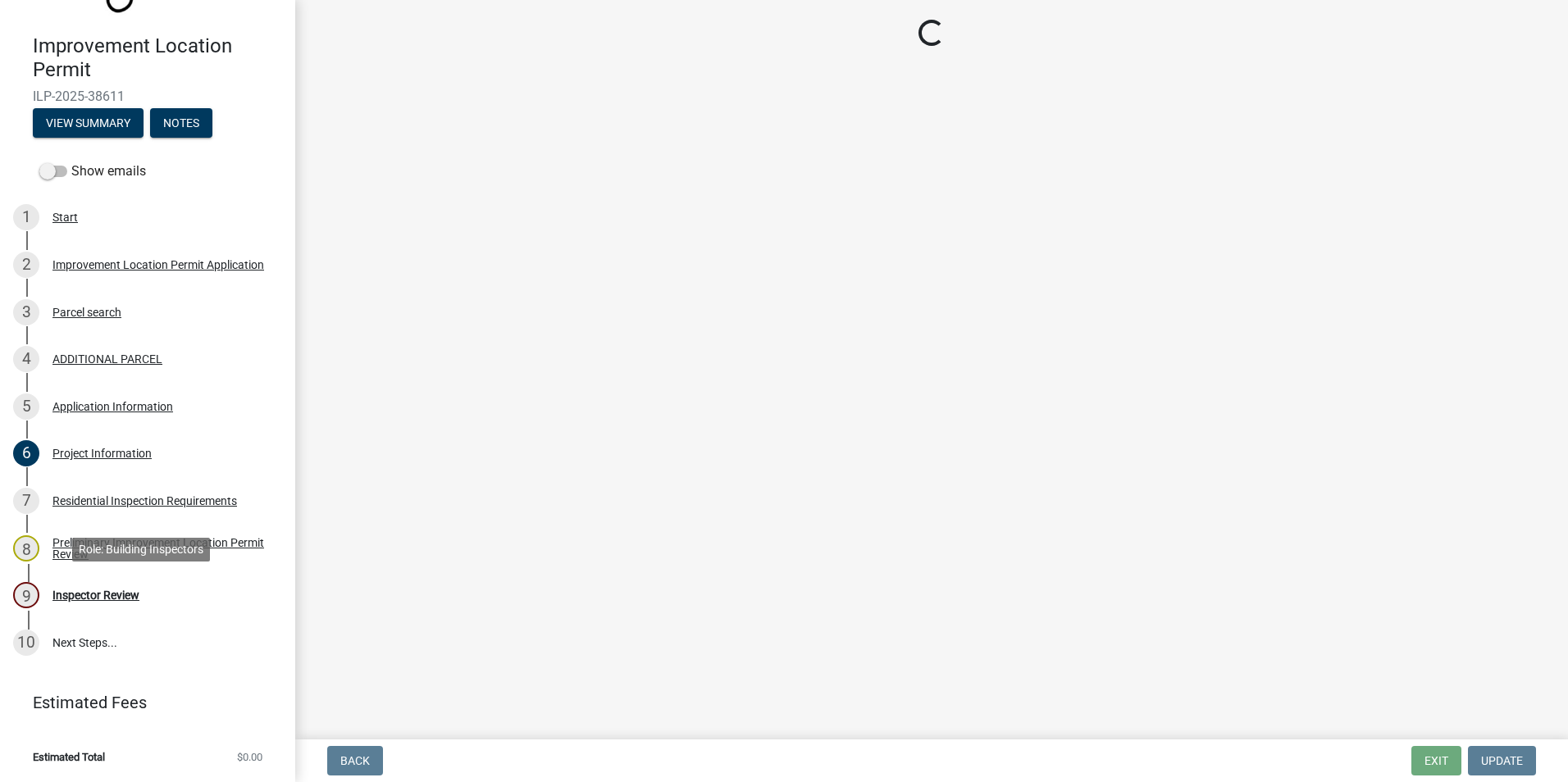
scroll to position [0, 0]
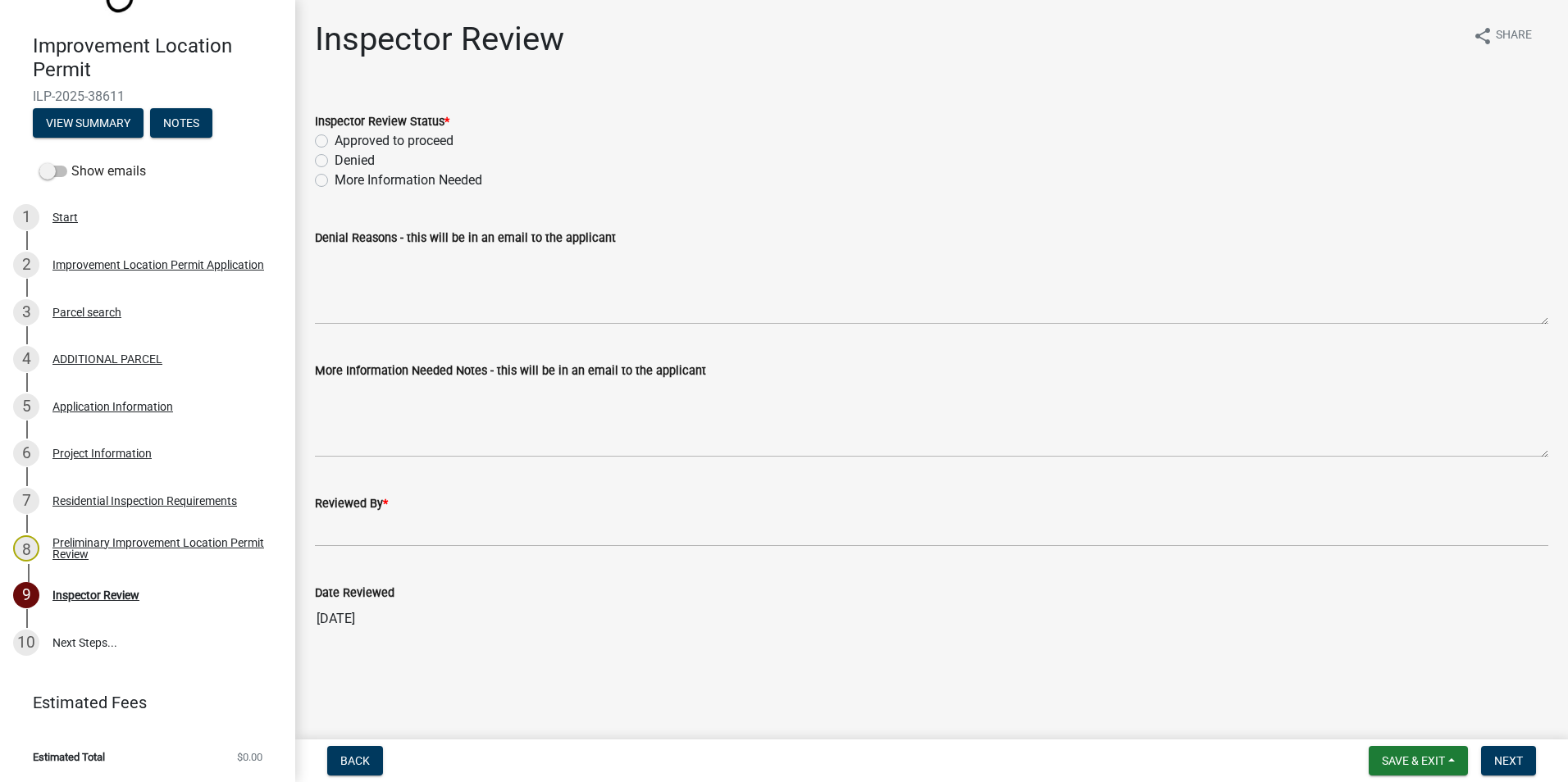
click at [335, 140] on label "Approved to proceed" at bounding box center [394, 141] width 119 height 20
click at [335, 140] on input "Approved to proceed" at bounding box center [340, 136] width 10 height 10
radio input "true"
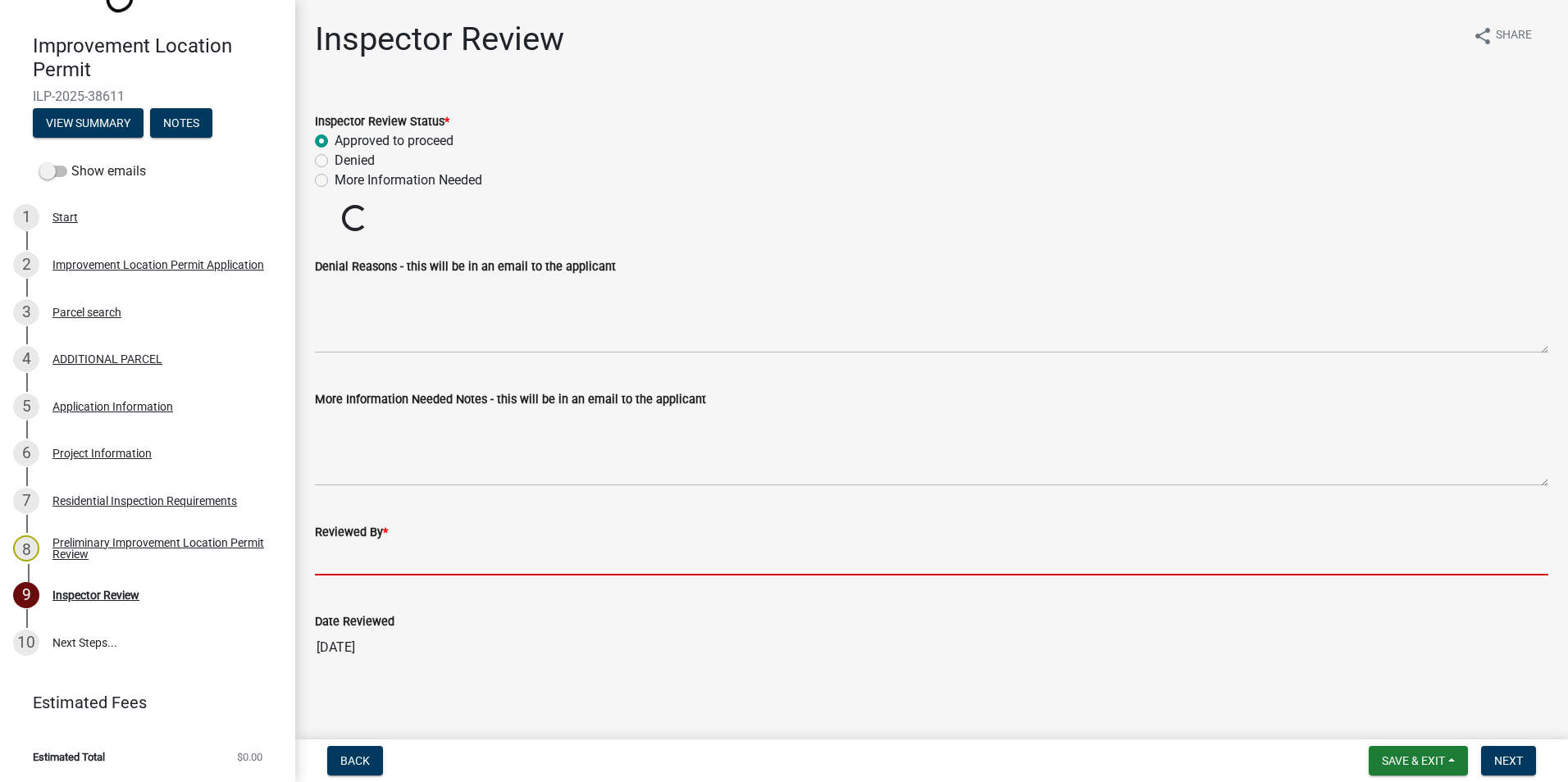
click at [329, 553] on input "Reviewed By *" at bounding box center [931, 559] width 1234 height 34
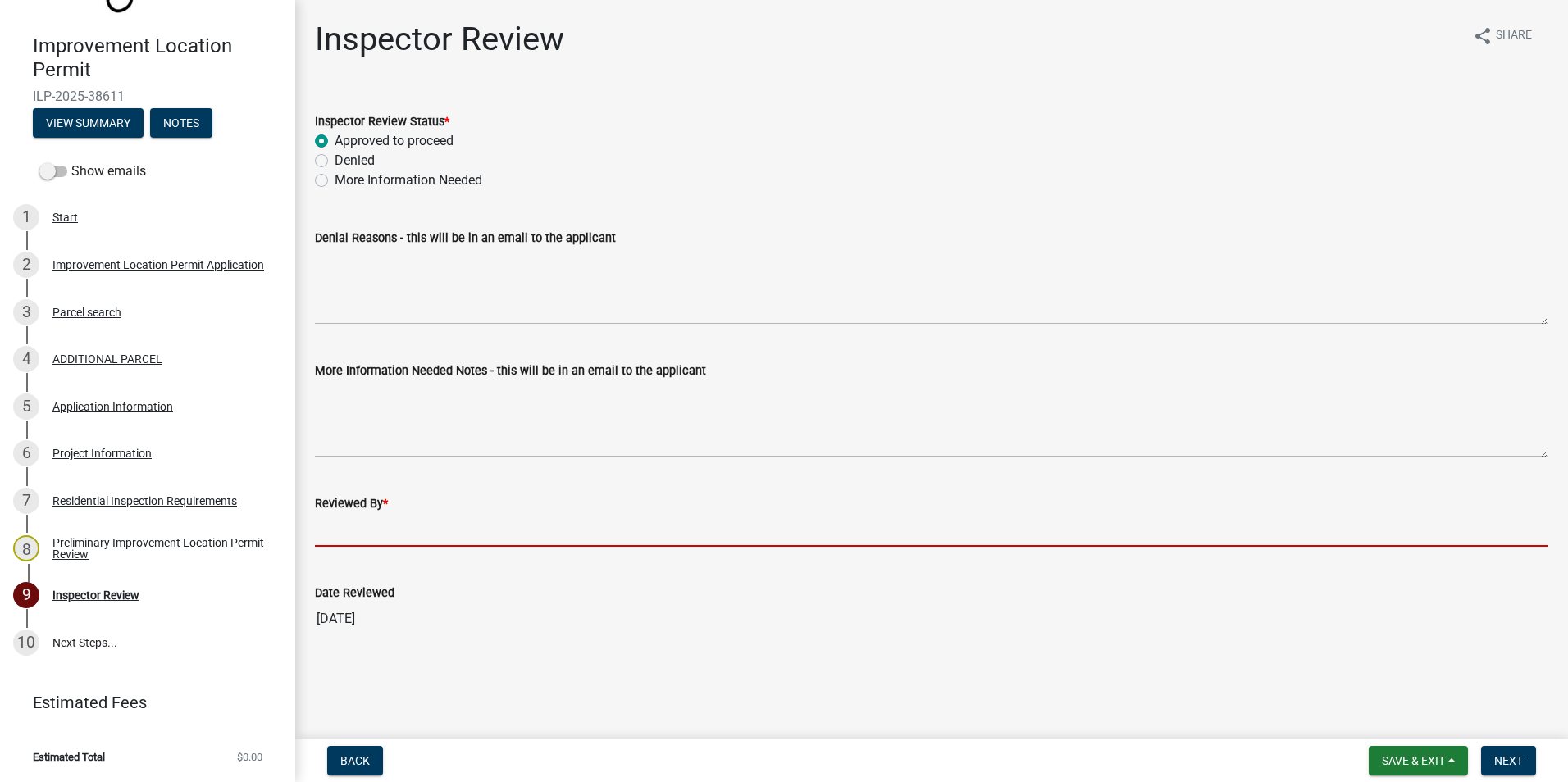
type input "AFM"
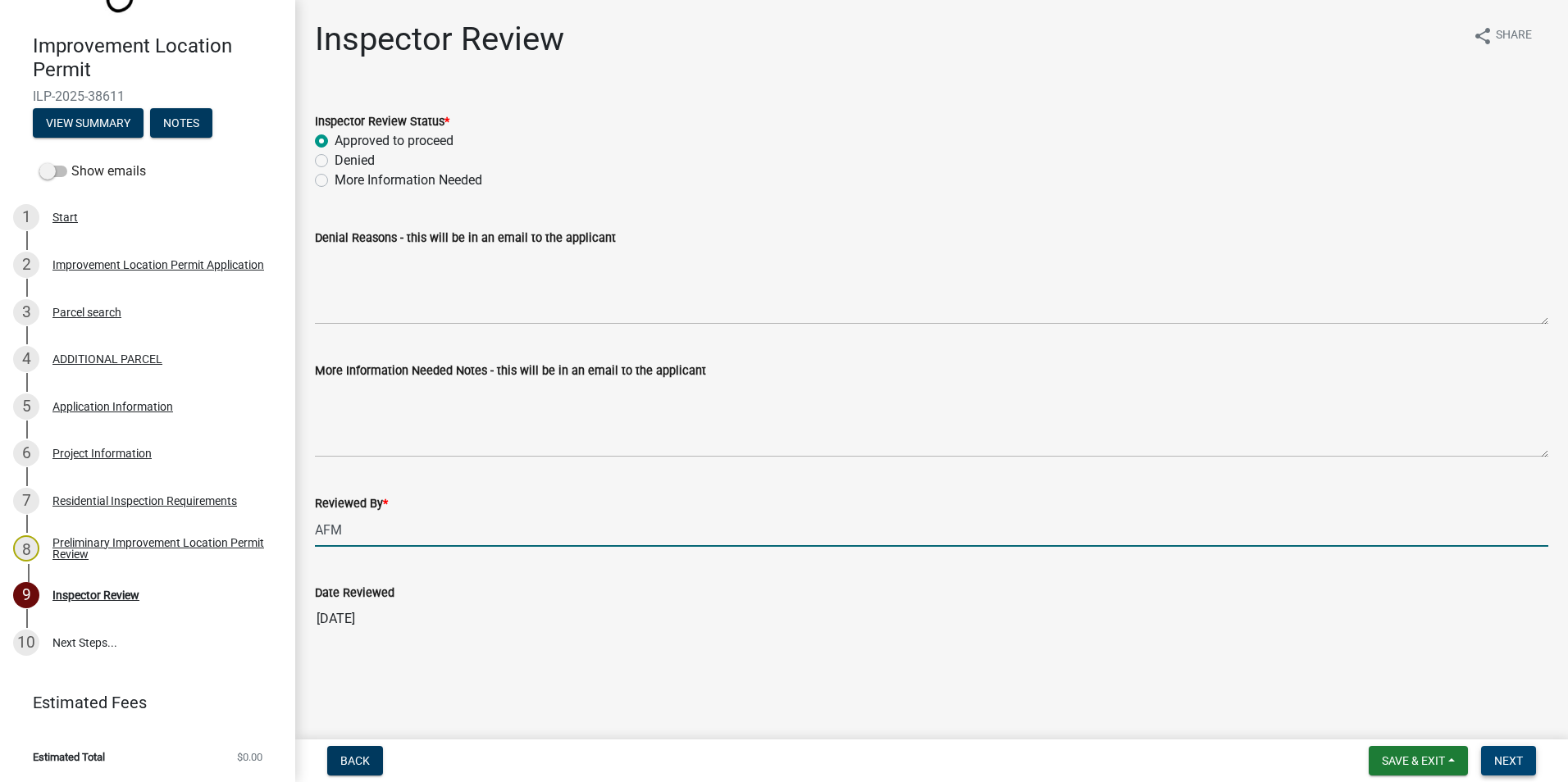
click at [1505, 754] on span "Next" at bounding box center [1508, 761] width 29 height 13
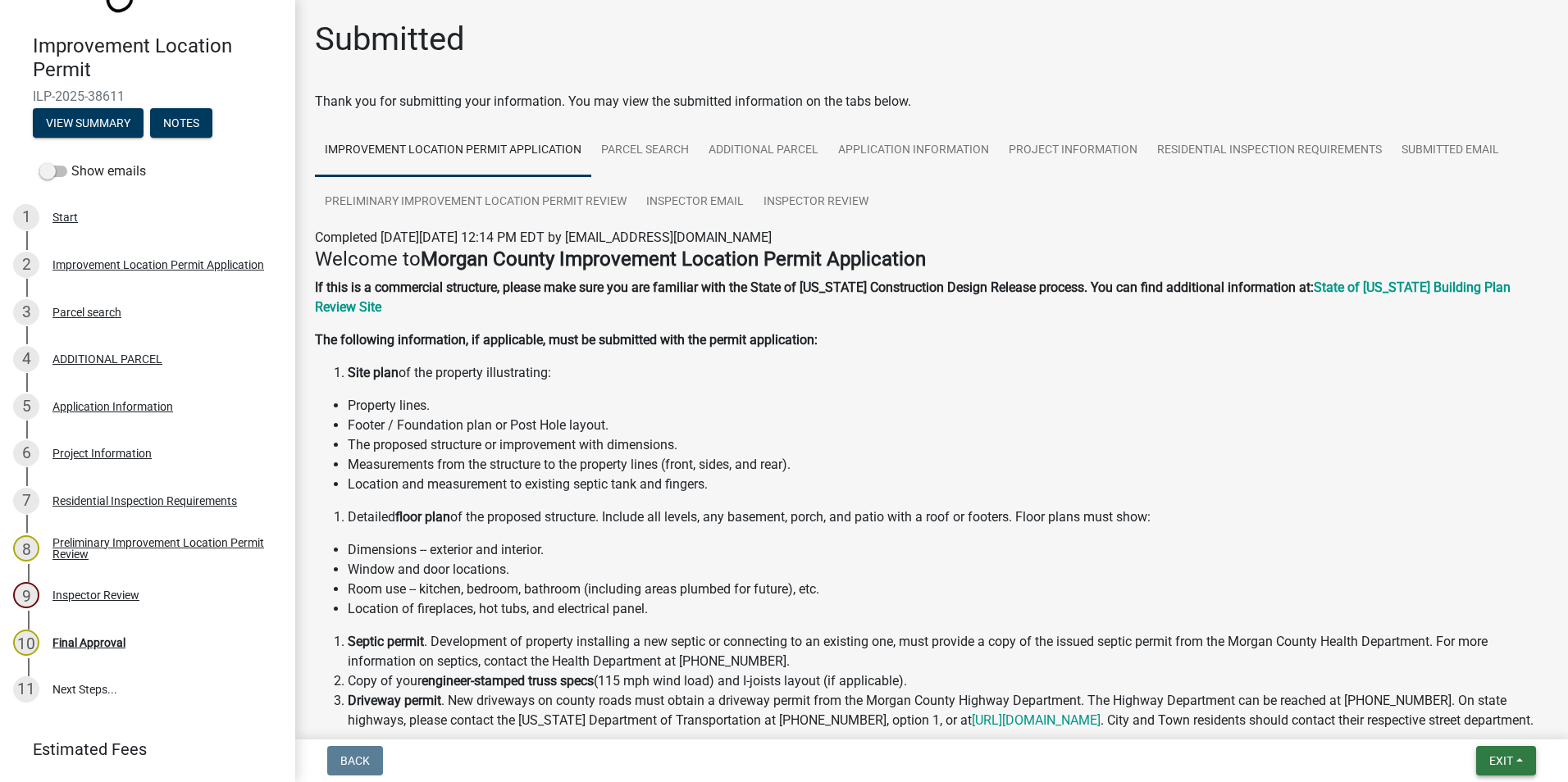
click at [1477, 751] on button "Exit" at bounding box center [1506, 761] width 60 height 30
click at [1475, 717] on button "Save & Exit" at bounding box center [1470, 719] width 132 height 39
